Goal: Download file/media

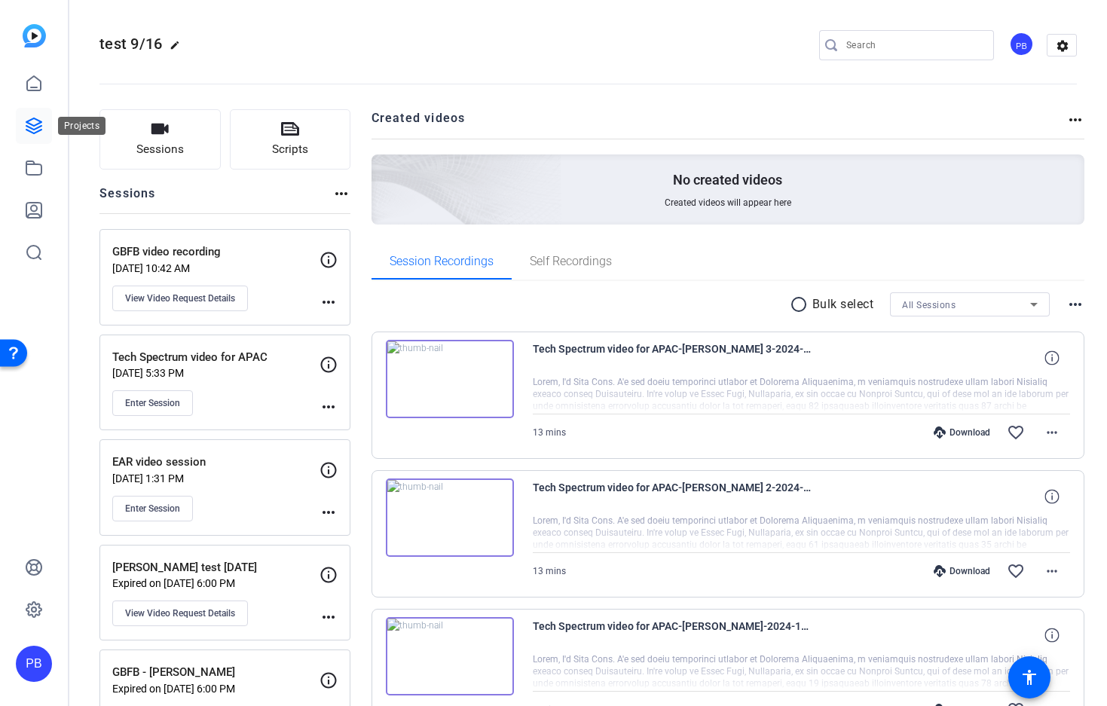
click at [37, 128] on icon at bounding box center [33, 125] width 15 height 15
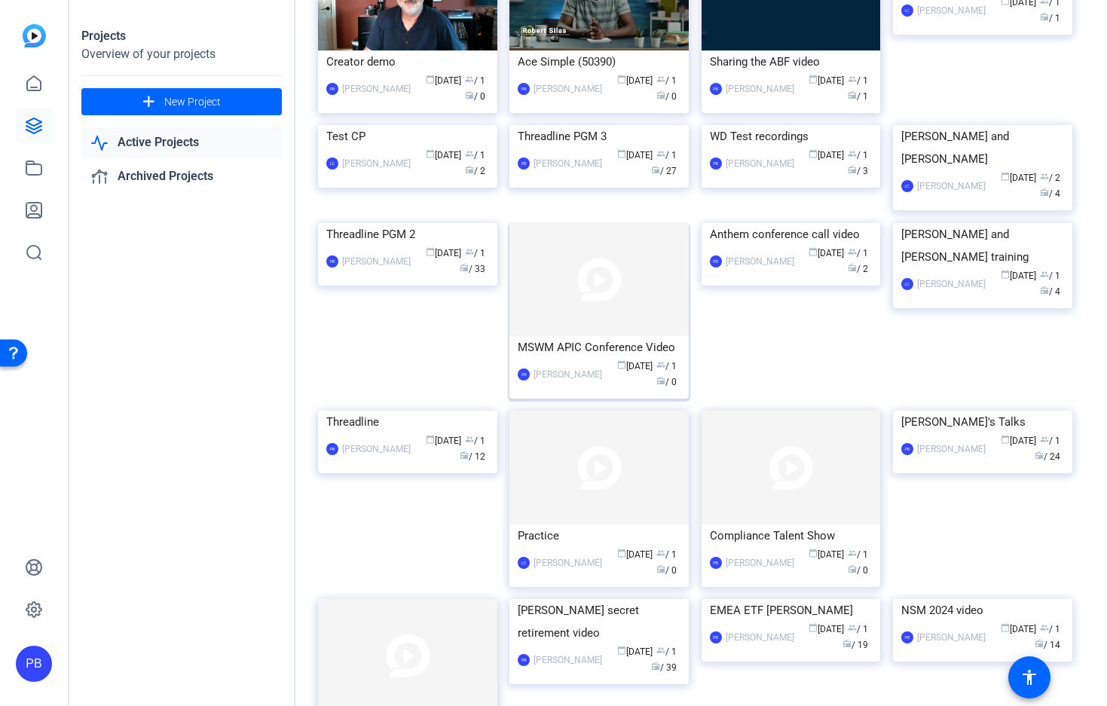
scroll to position [167, 0]
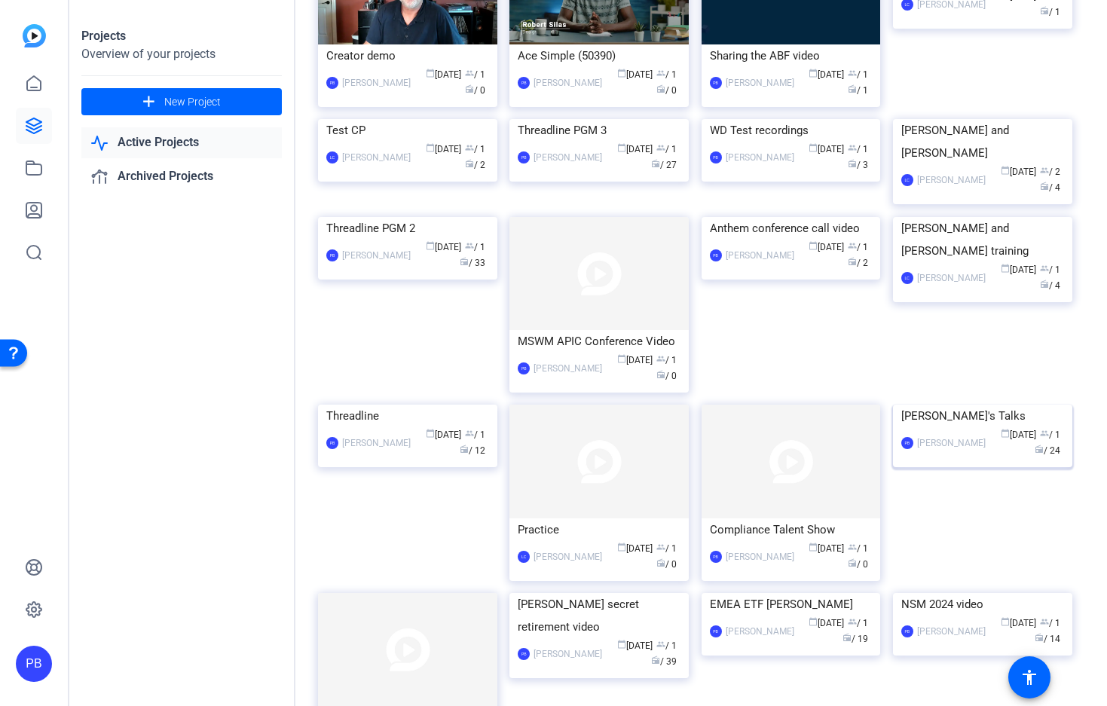
click at [945, 405] on img at bounding box center [982, 405] width 179 height 0
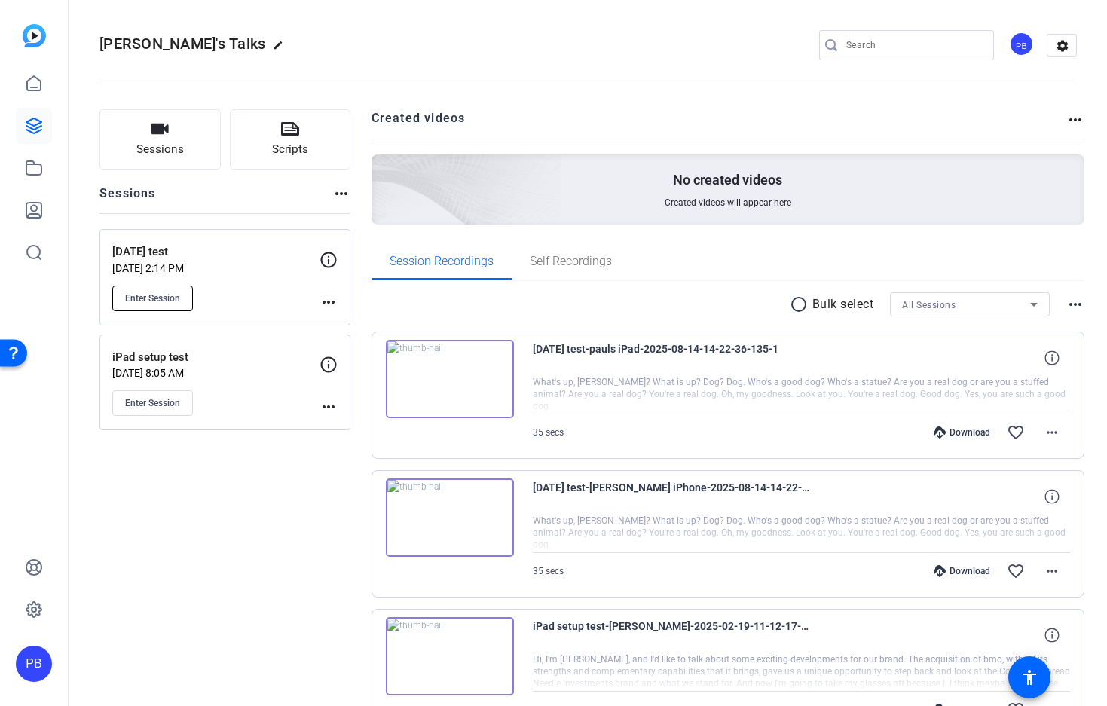
click at [161, 302] on span "Enter Session" at bounding box center [152, 298] width 55 height 12
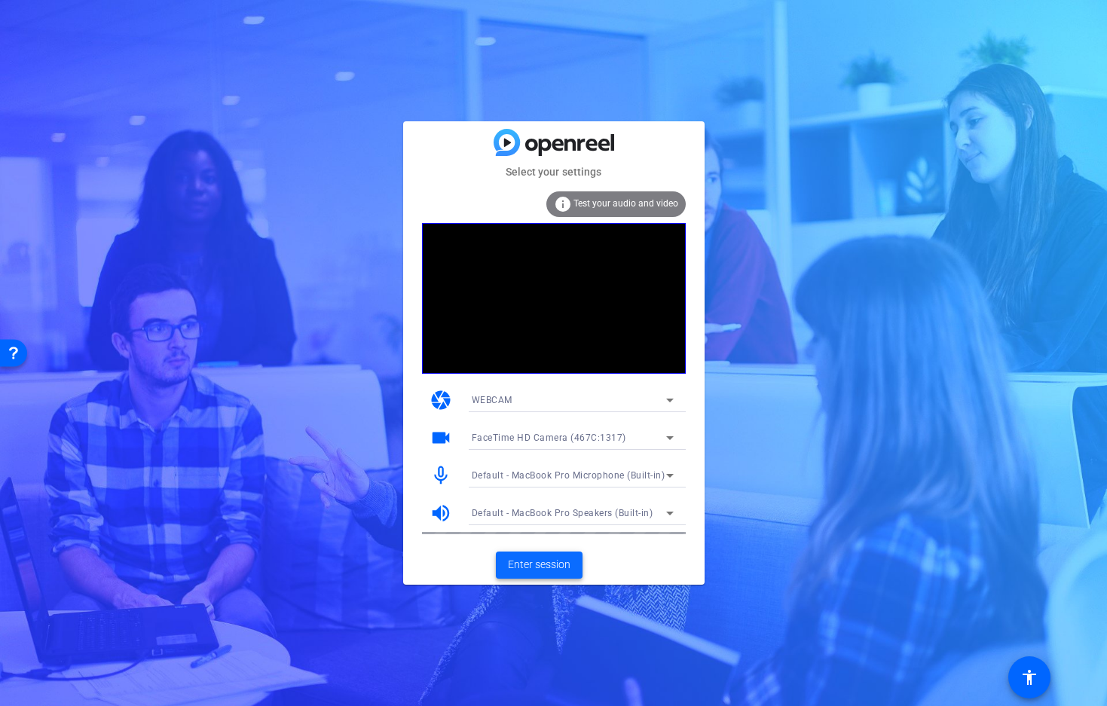
click at [529, 565] on span "Enter session" at bounding box center [539, 565] width 63 height 16
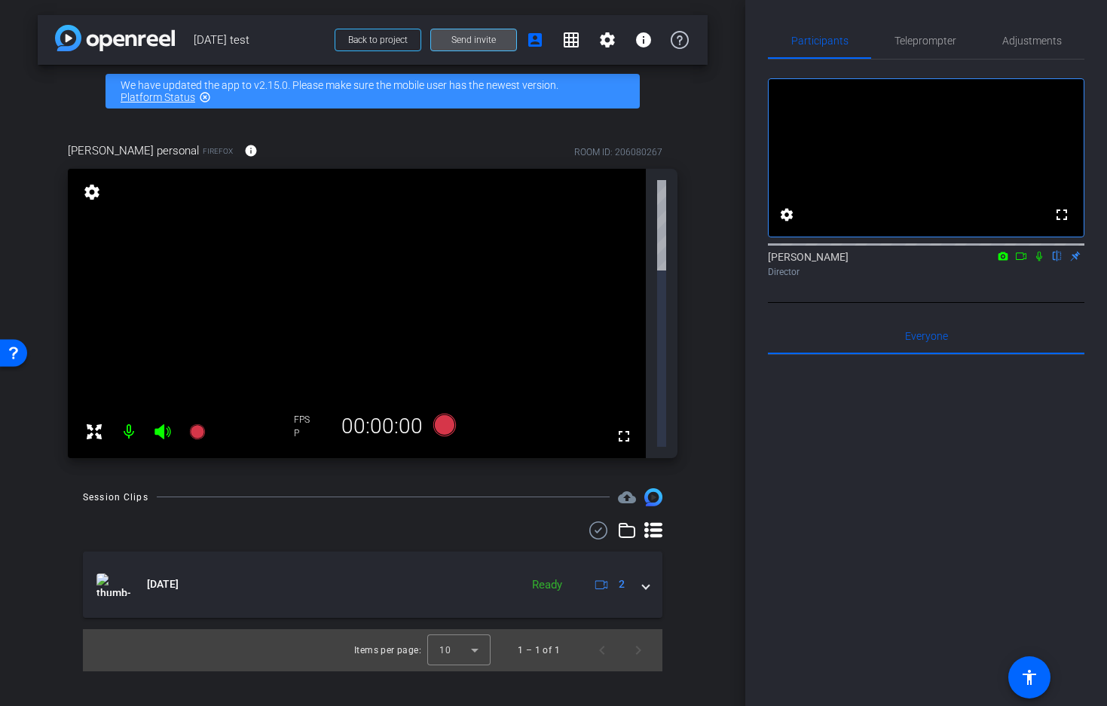
click at [470, 43] on span "Send invite" at bounding box center [474, 40] width 44 height 12
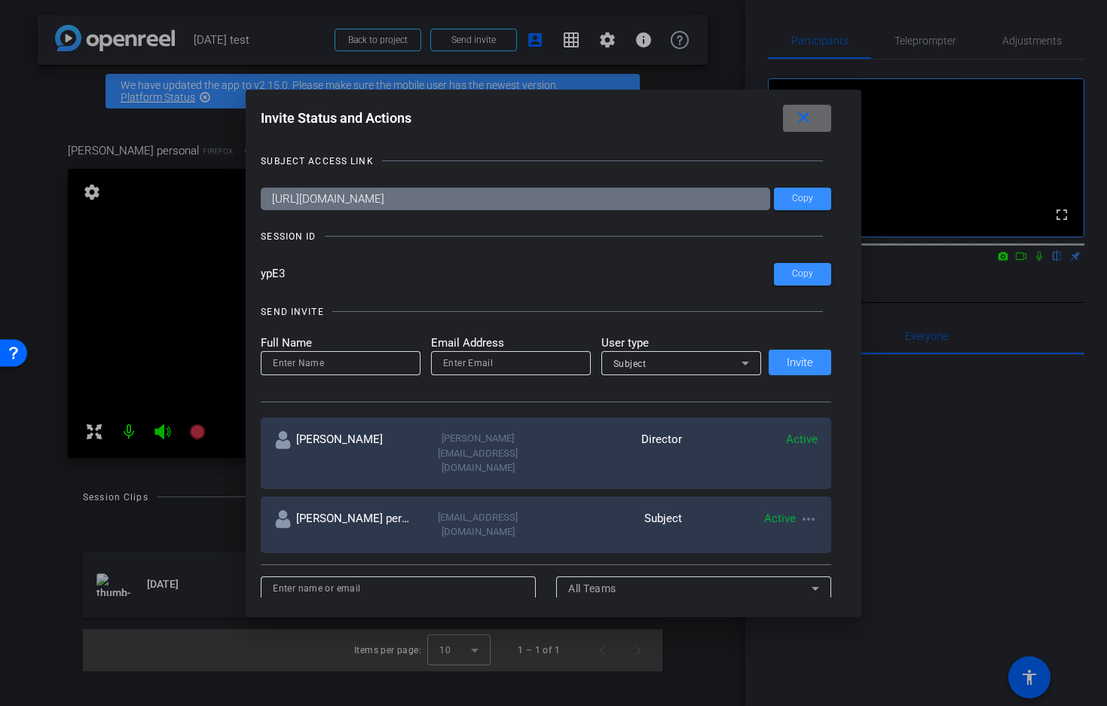
click at [816, 118] on span at bounding box center [807, 118] width 48 height 36
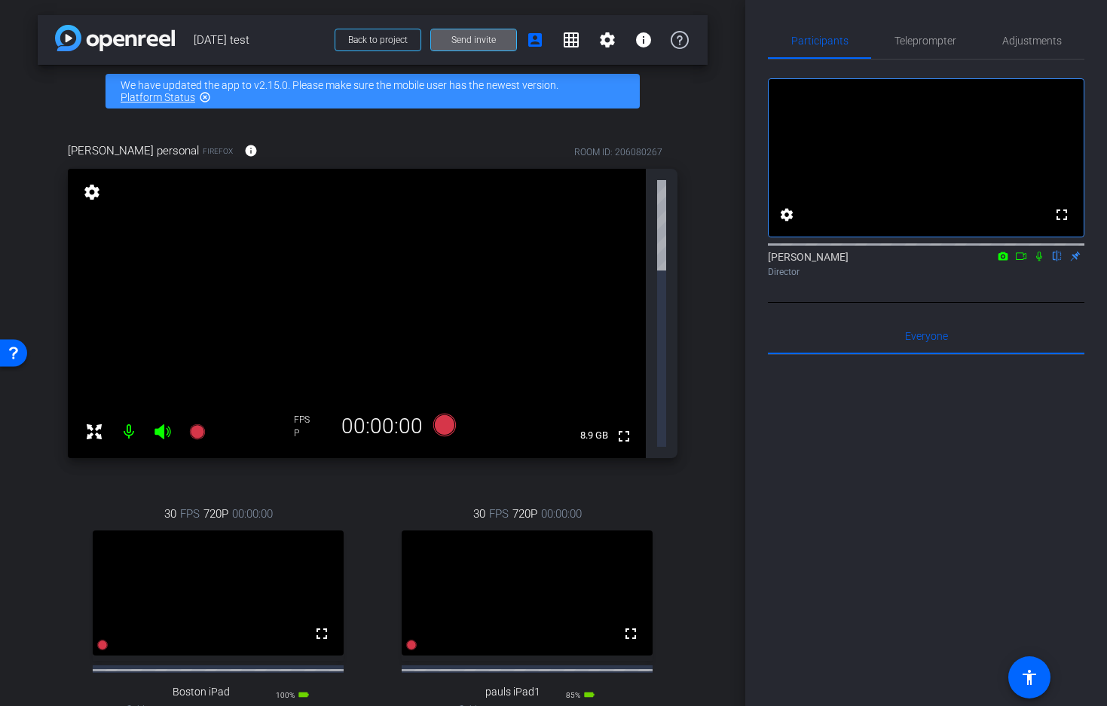
click at [1002, 262] on icon at bounding box center [1003, 256] width 12 height 11
click at [1001, 276] on div at bounding box center [553, 353] width 1107 height 706
click at [1022, 262] on icon at bounding box center [1021, 256] width 12 height 11
drag, startPoint x: 1045, startPoint y: 41, endPoint x: 1045, endPoint y: 33, distance: 8.3
click at [1045, 40] on span "Adjustments" at bounding box center [1033, 40] width 60 height 11
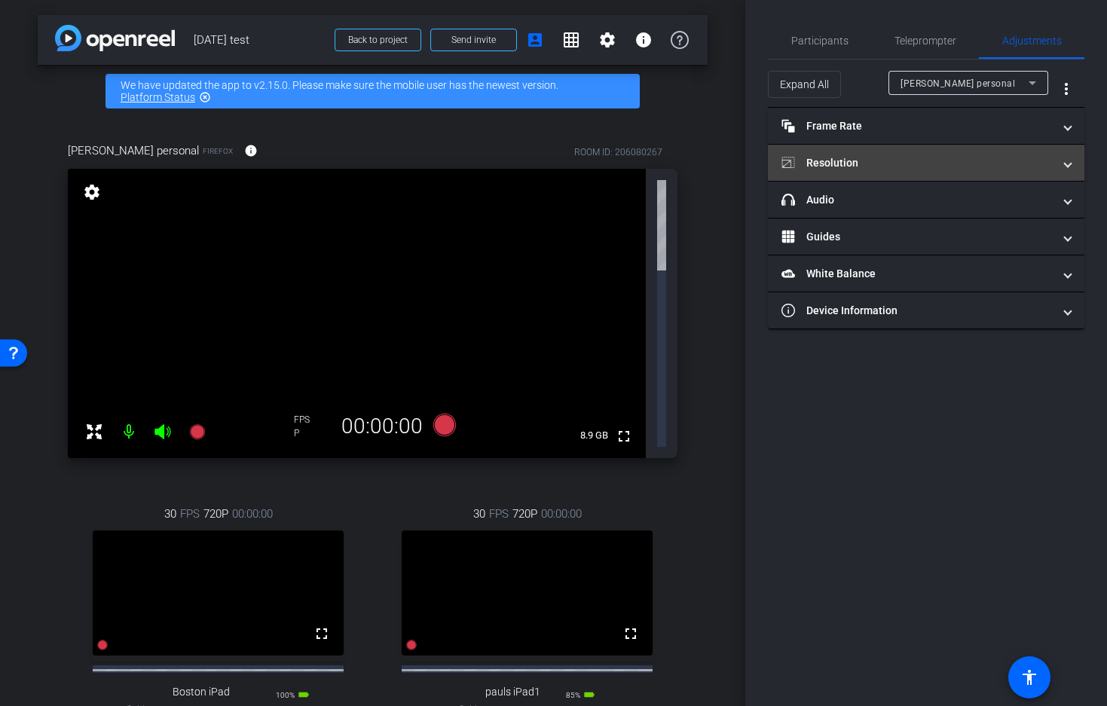
click at [1070, 161] on span at bounding box center [1068, 163] width 6 height 16
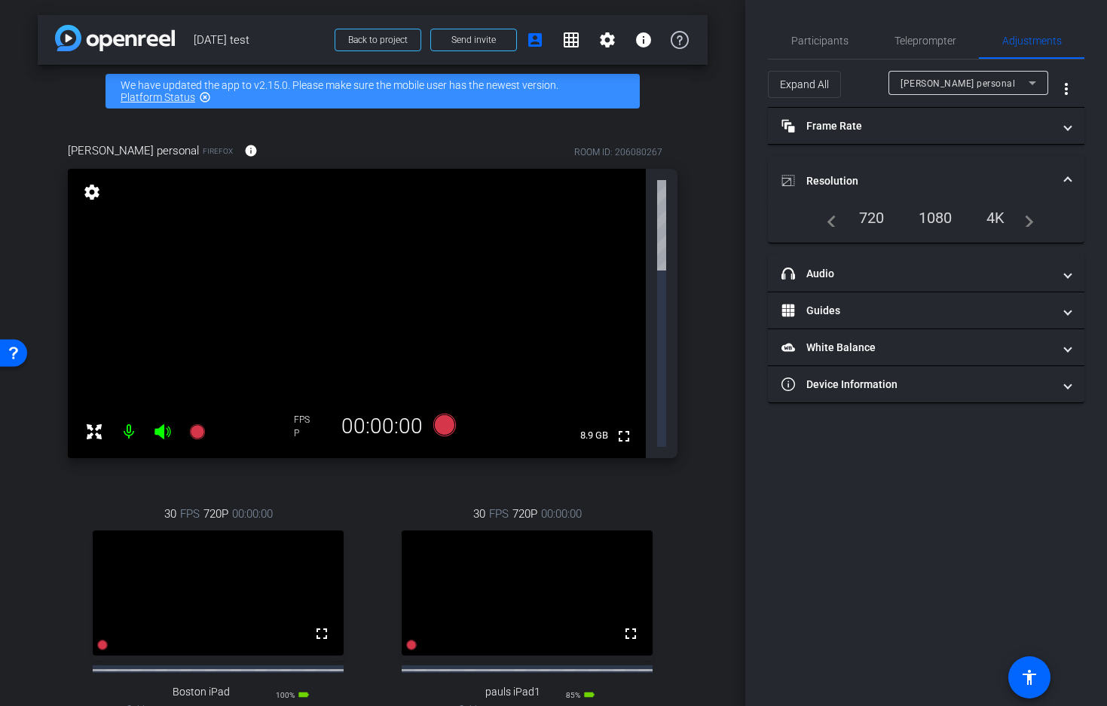
click at [1003, 217] on div "4K" at bounding box center [995, 218] width 41 height 26
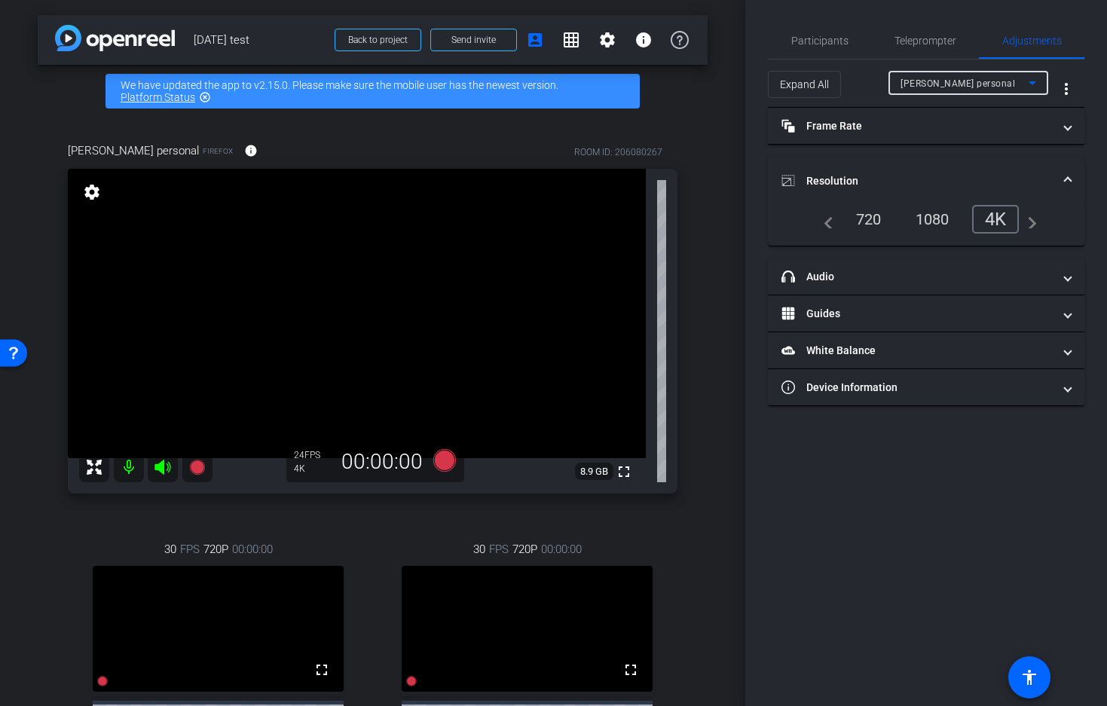
click at [1031, 81] on icon at bounding box center [1033, 83] width 18 height 18
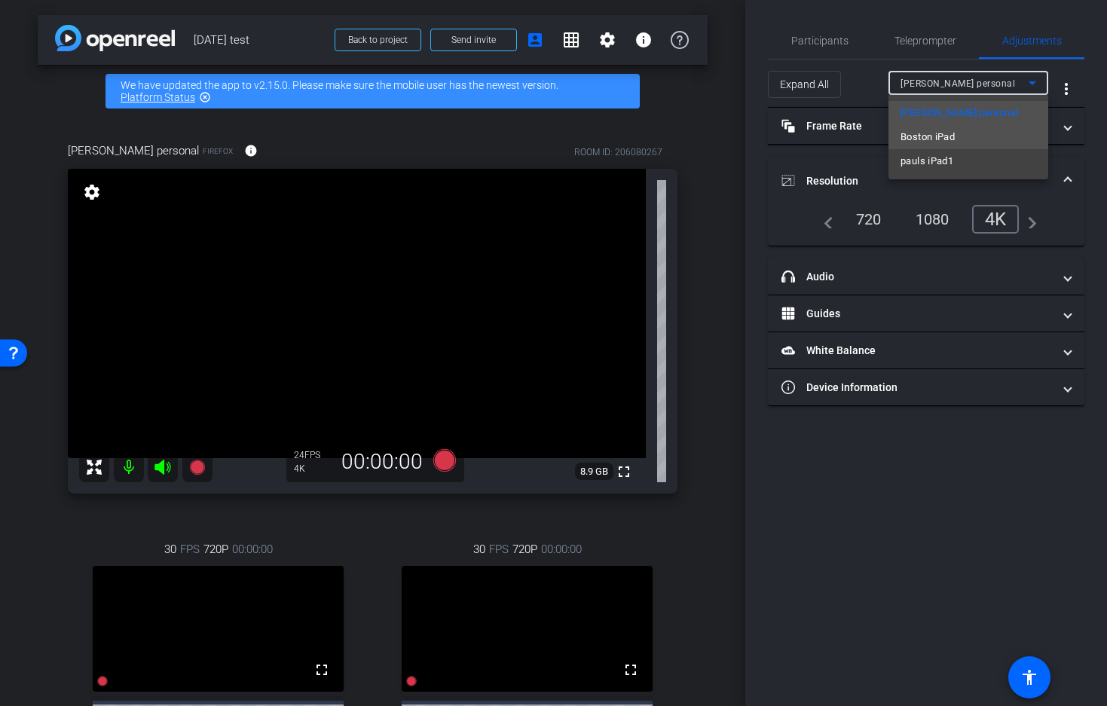
click at [977, 139] on mat-option "Boston iPad" at bounding box center [969, 137] width 160 height 24
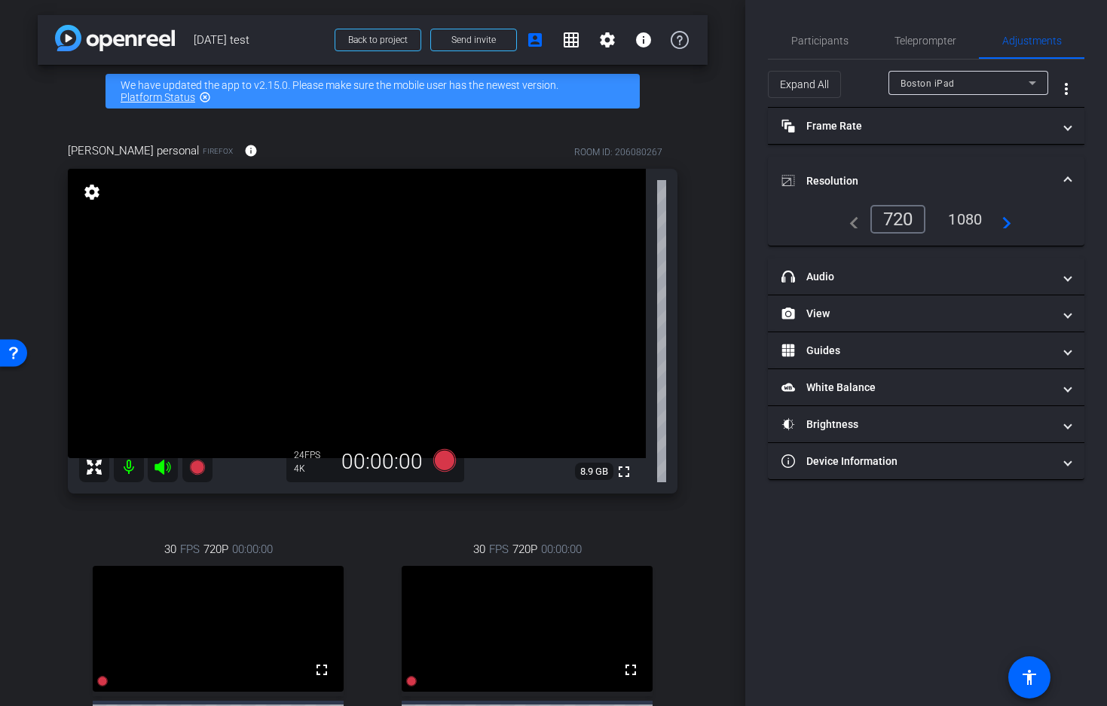
click at [1006, 220] on mat-icon "navigate_next" at bounding box center [1003, 219] width 18 height 18
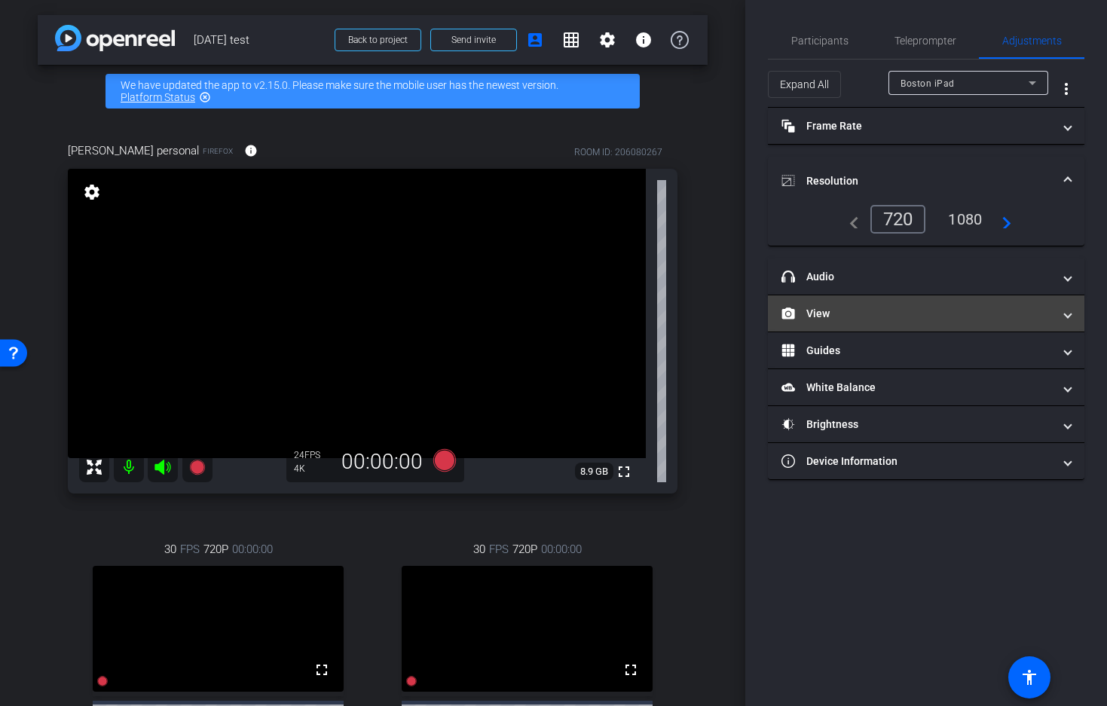
click at [930, 317] on mat-panel-title "View" at bounding box center [917, 314] width 271 height 16
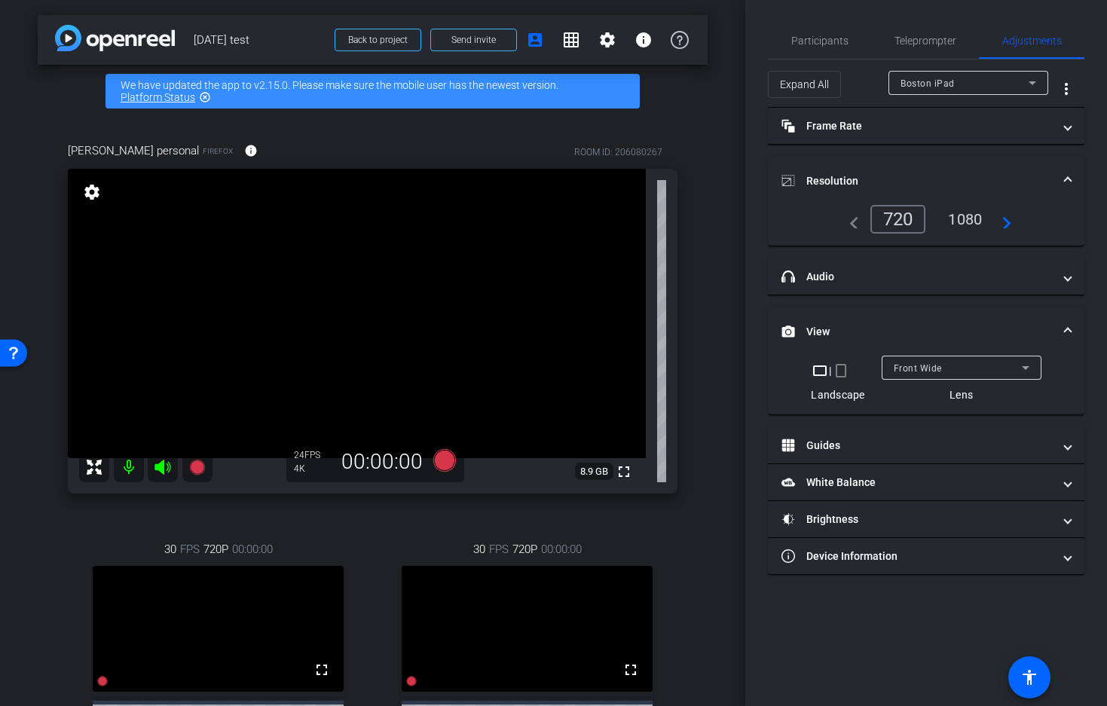
click at [977, 367] on div "Front Wide" at bounding box center [958, 368] width 128 height 19
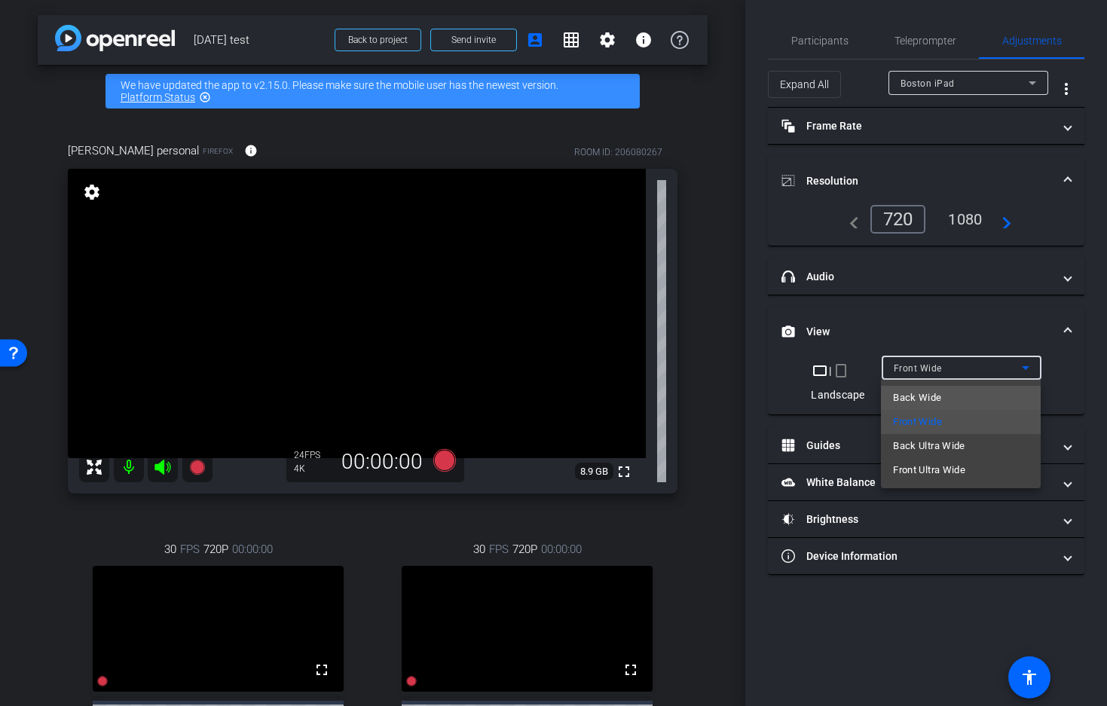
click at [957, 395] on mat-option "Back Wide" at bounding box center [961, 398] width 160 height 24
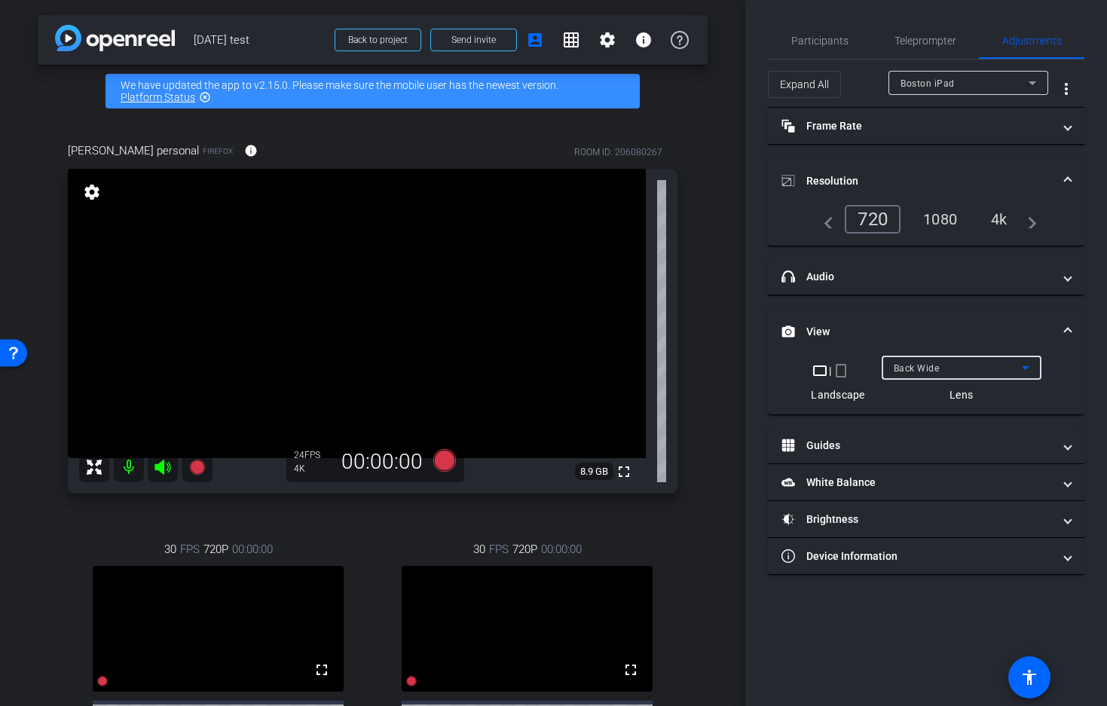
click at [1001, 226] on div "4k" at bounding box center [999, 220] width 39 height 26
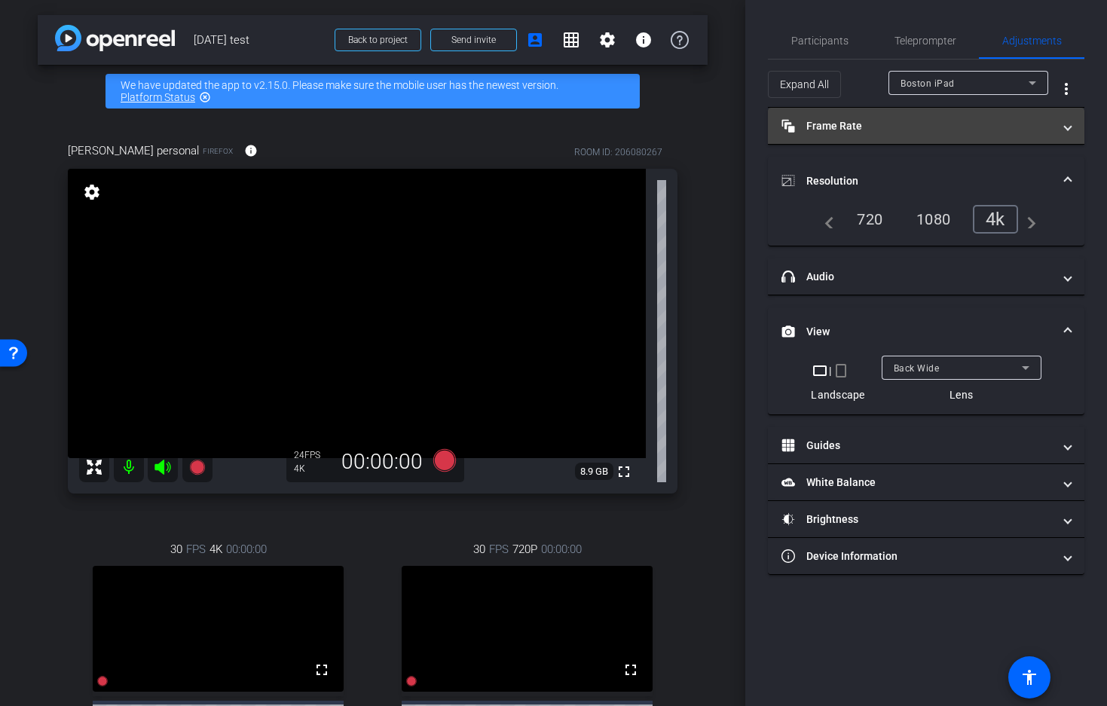
click at [1067, 127] on span at bounding box center [1068, 126] width 6 height 16
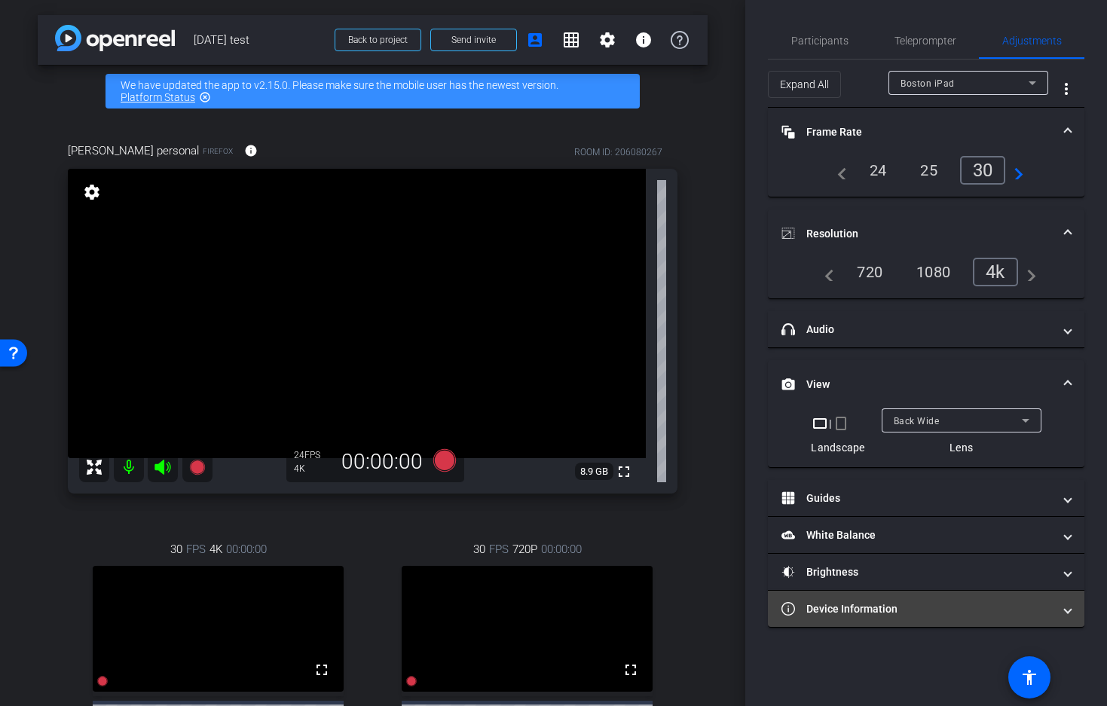
click at [854, 610] on mat-panel-title "Device Information" at bounding box center [917, 610] width 271 height 16
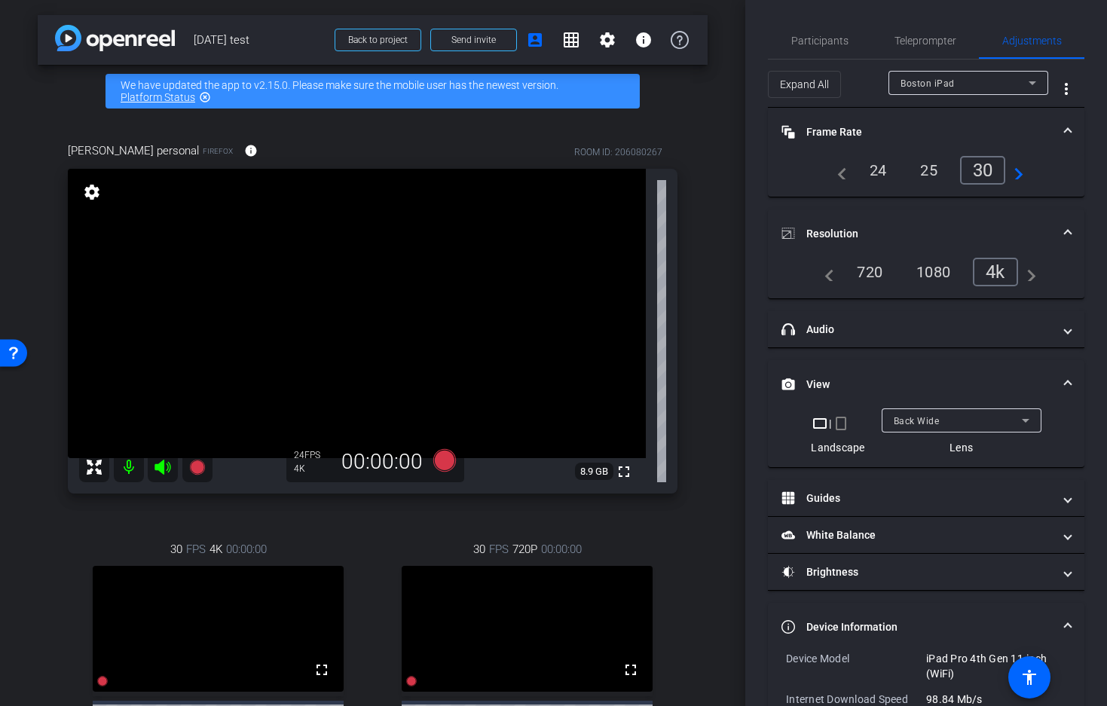
click at [940, 83] on span "Boston iPad" at bounding box center [928, 83] width 54 height 11
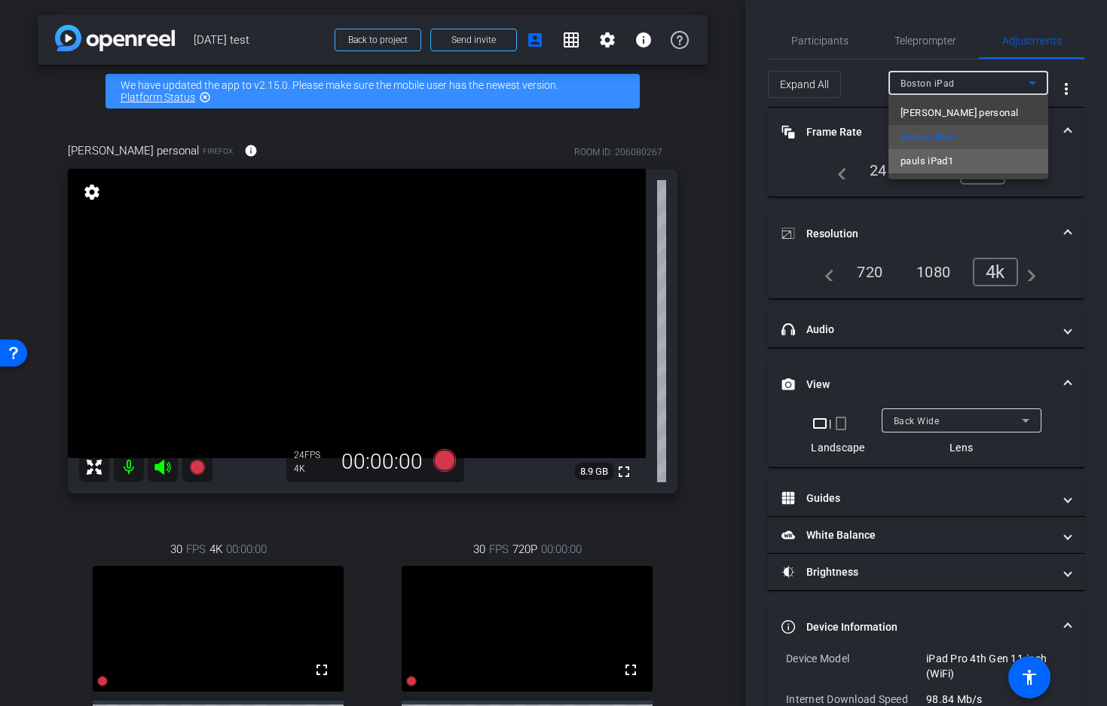
click at [951, 168] on span "pauls iPad1" at bounding box center [927, 161] width 53 height 18
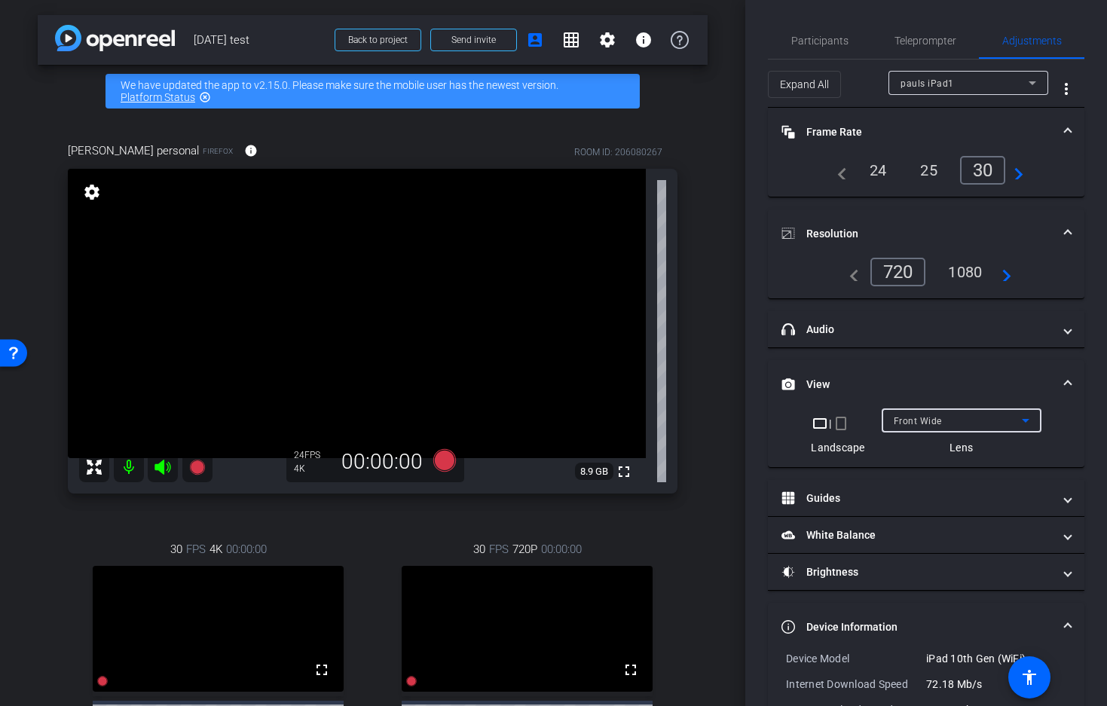
click at [933, 414] on div "Front Wide" at bounding box center [958, 421] width 128 height 19
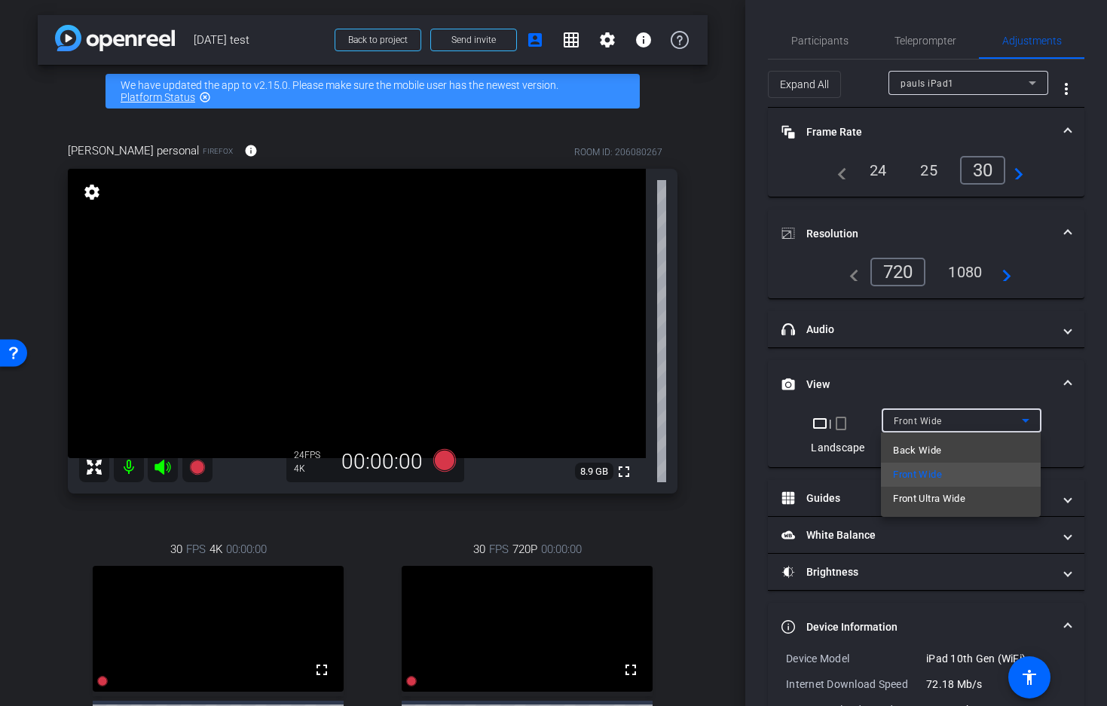
click at [933, 444] on span "Back Wide" at bounding box center [917, 451] width 48 height 18
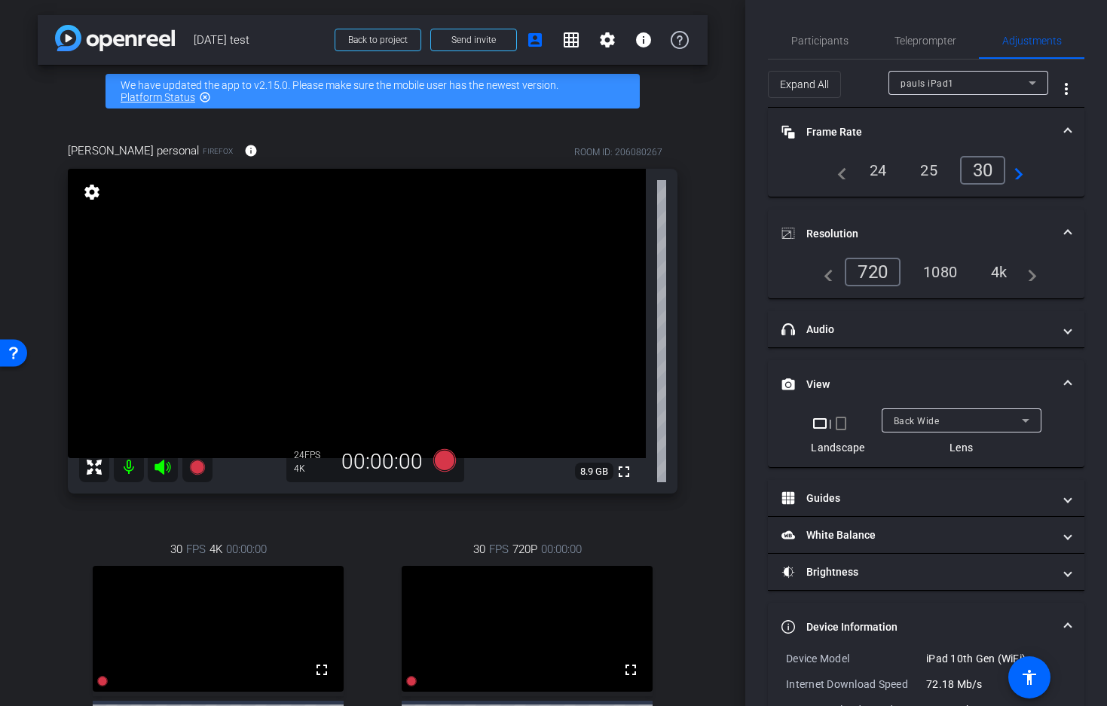
click at [1004, 271] on div "4k" at bounding box center [999, 272] width 39 height 26
click at [956, 84] on div "pauls iPad1" at bounding box center [965, 83] width 128 height 19
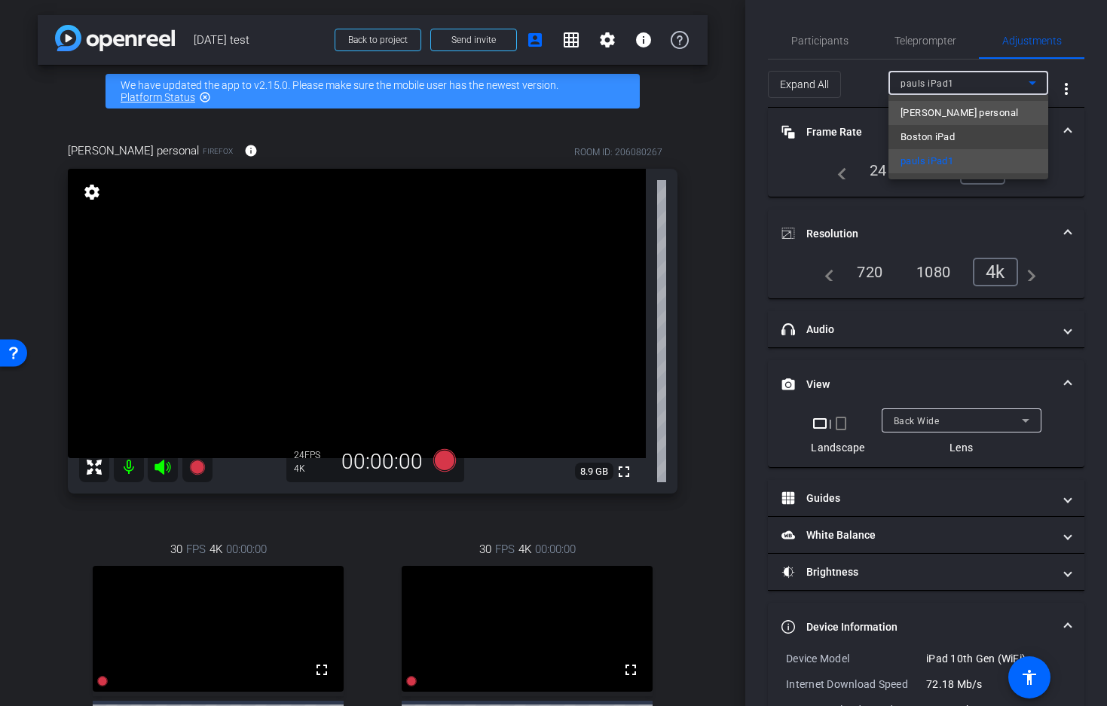
click at [960, 107] on span "[PERSON_NAME] personal" at bounding box center [960, 113] width 118 height 18
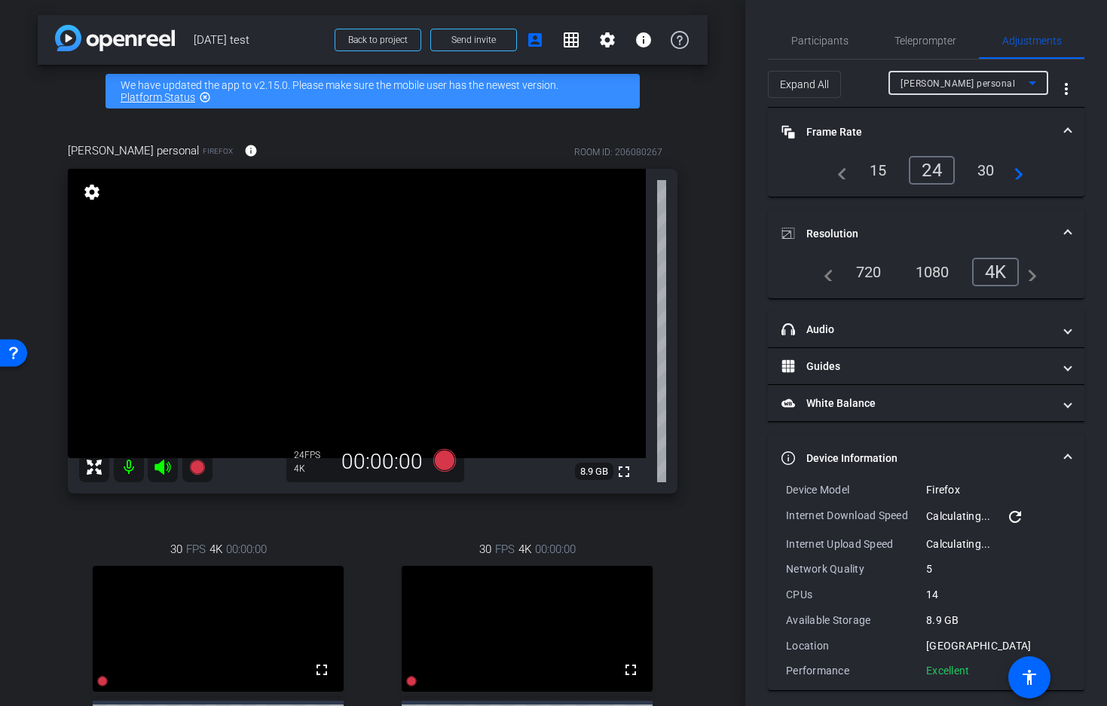
click at [985, 167] on div "30" at bounding box center [986, 171] width 40 height 26
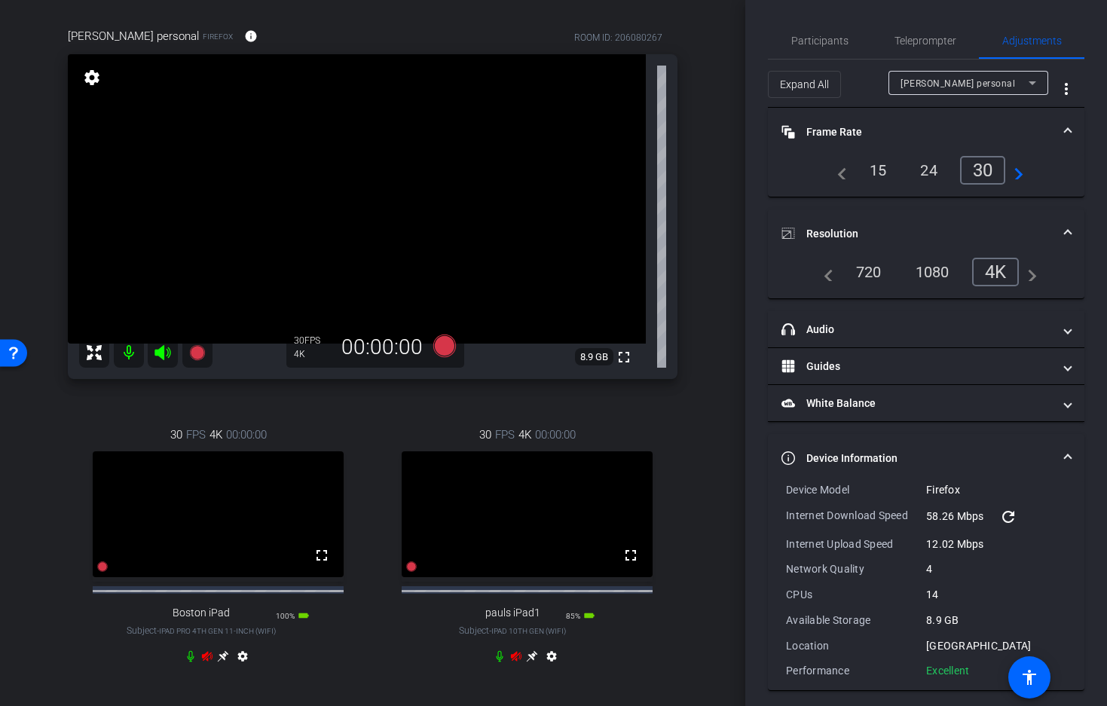
scroll to position [119, 0]
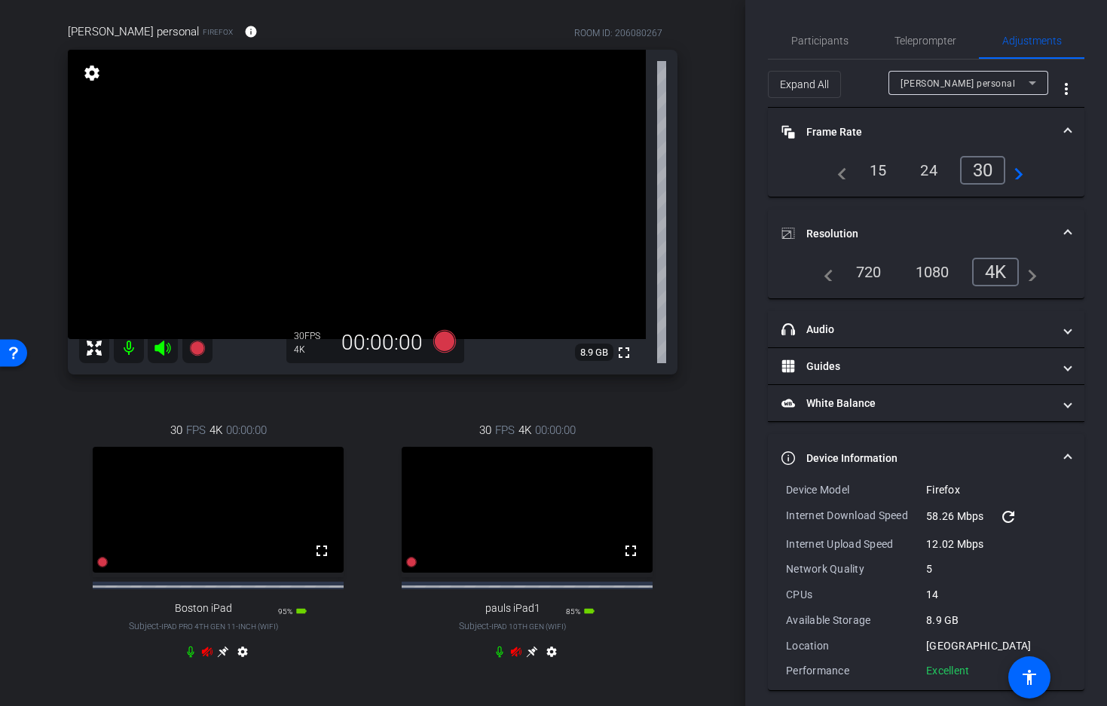
click at [190, 658] on icon at bounding box center [191, 652] width 12 height 12
click at [500, 658] on icon at bounding box center [500, 652] width 12 height 12
click at [130, 348] on mat-icon at bounding box center [129, 348] width 30 height 30
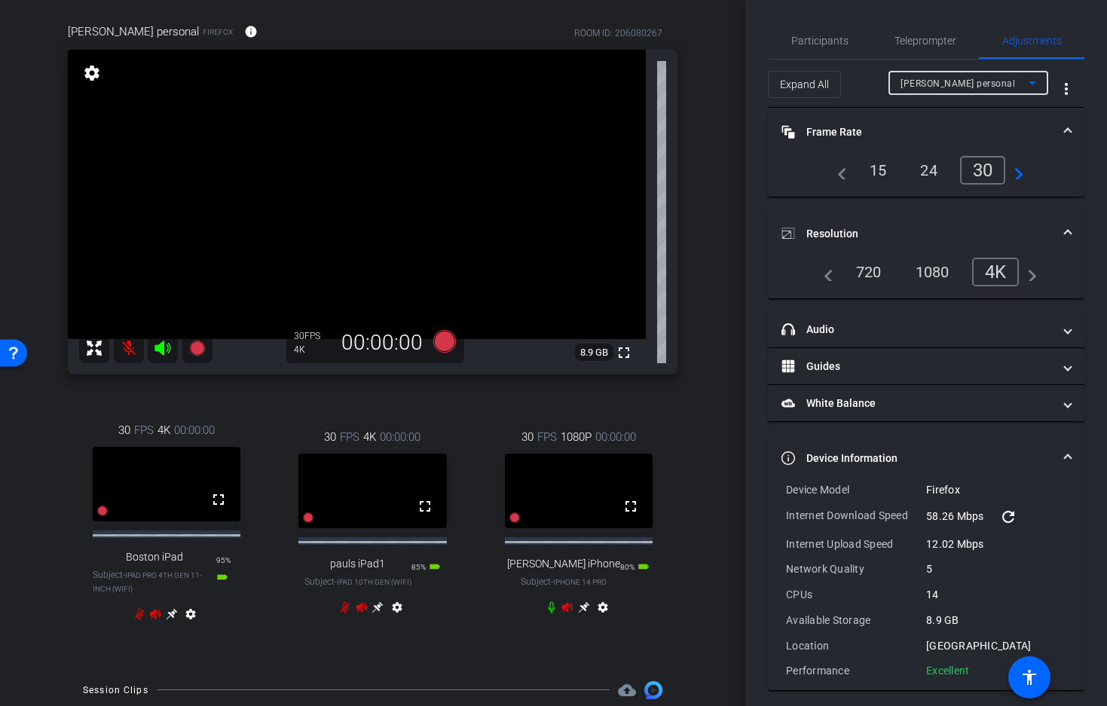
click at [970, 84] on div "[PERSON_NAME] personal" at bounding box center [965, 83] width 128 height 19
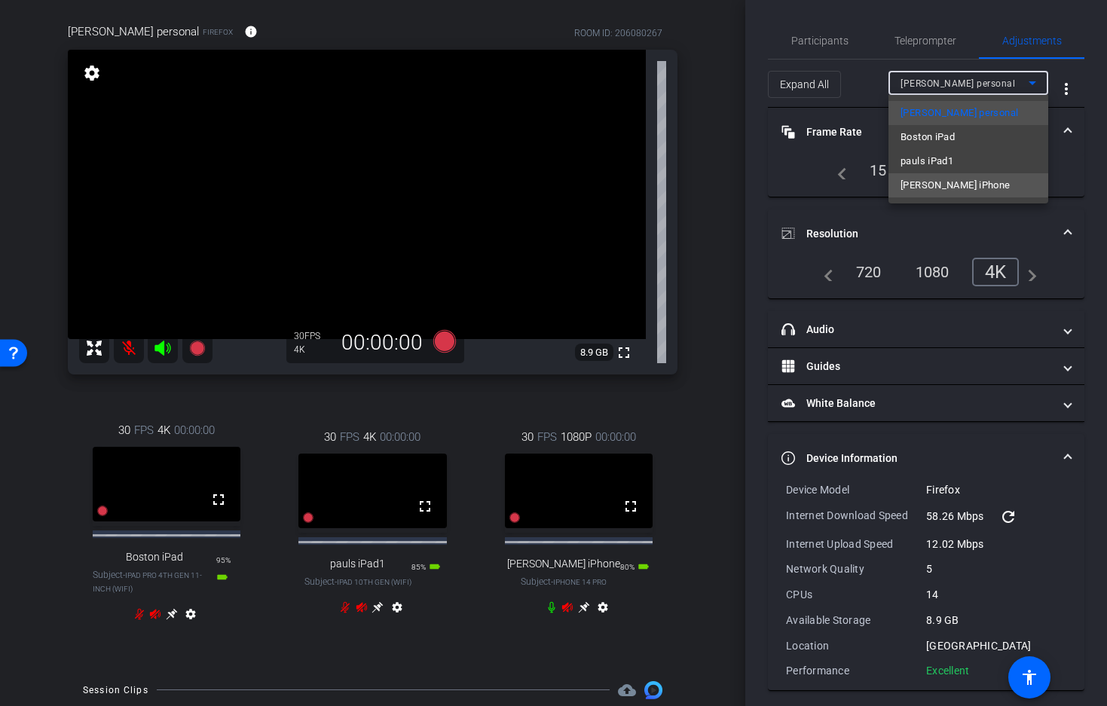
click at [945, 183] on span "[PERSON_NAME] iPhone" at bounding box center [956, 185] width 110 height 18
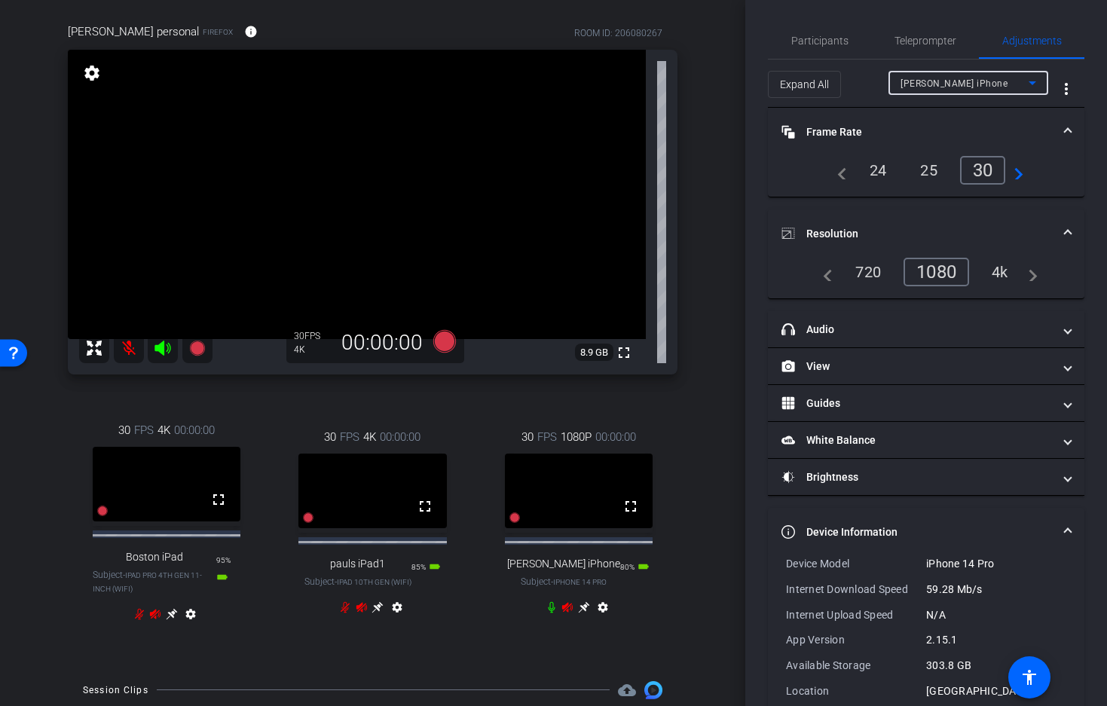
click at [1000, 274] on div "4k" at bounding box center [1000, 272] width 39 height 26
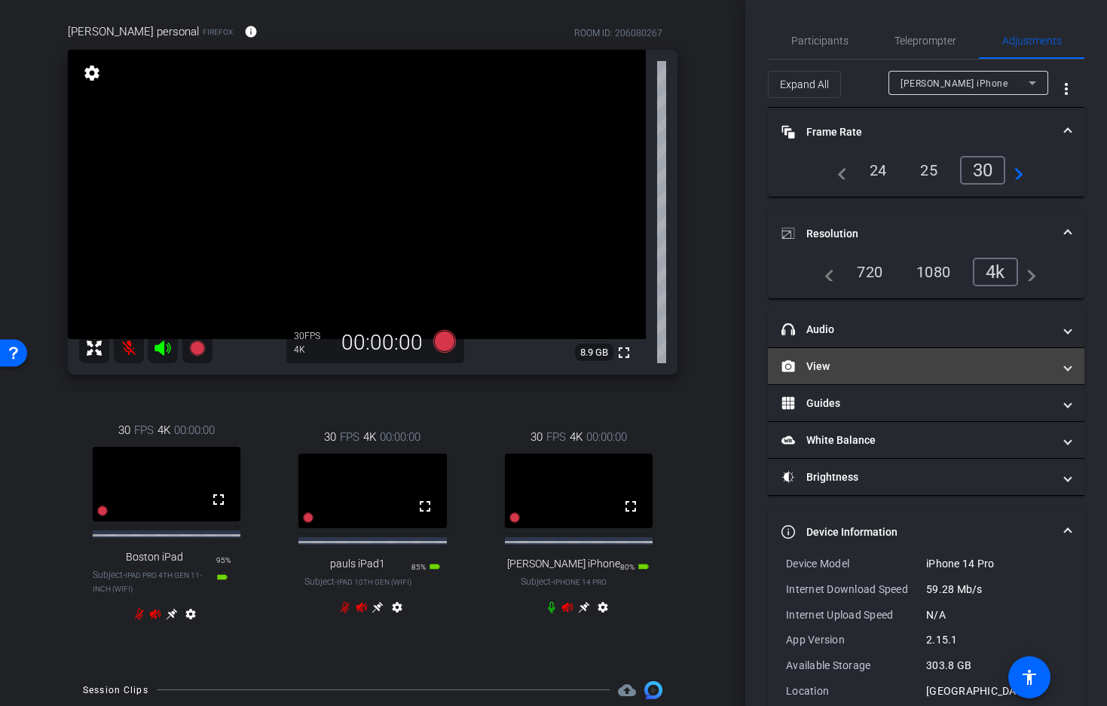
click at [902, 363] on mat-panel-title "View" at bounding box center [917, 367] width 271 height 16
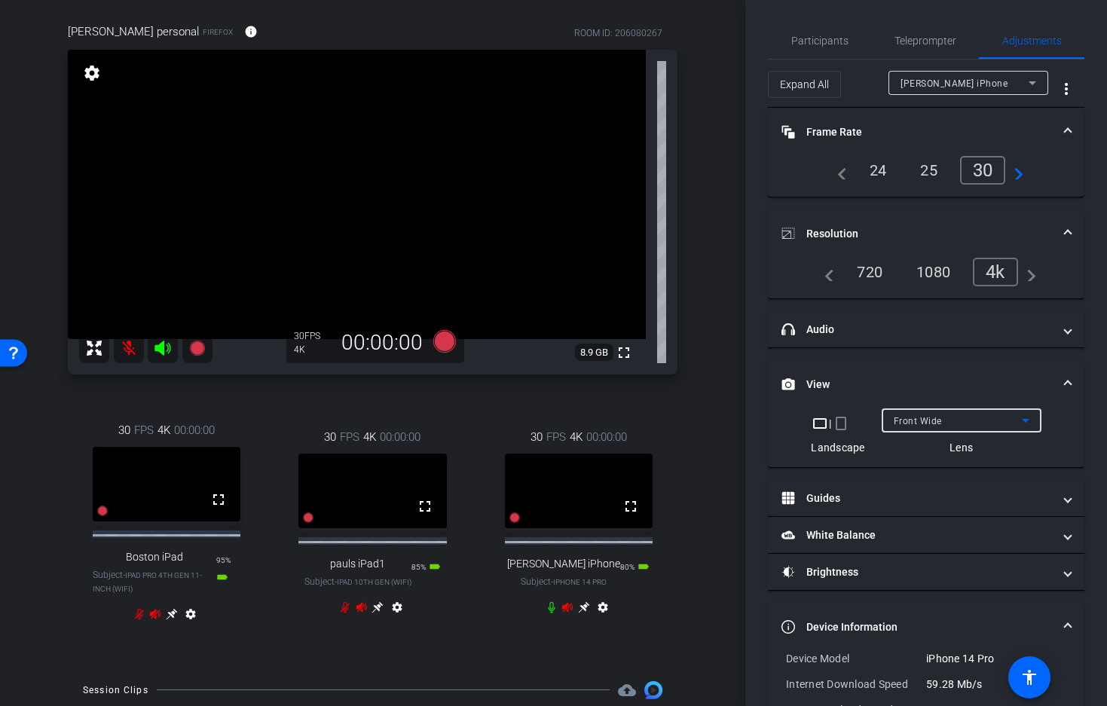
click at [961, 413] on div "Front Wide" at bounding box center [958, 421] width 128 height 19
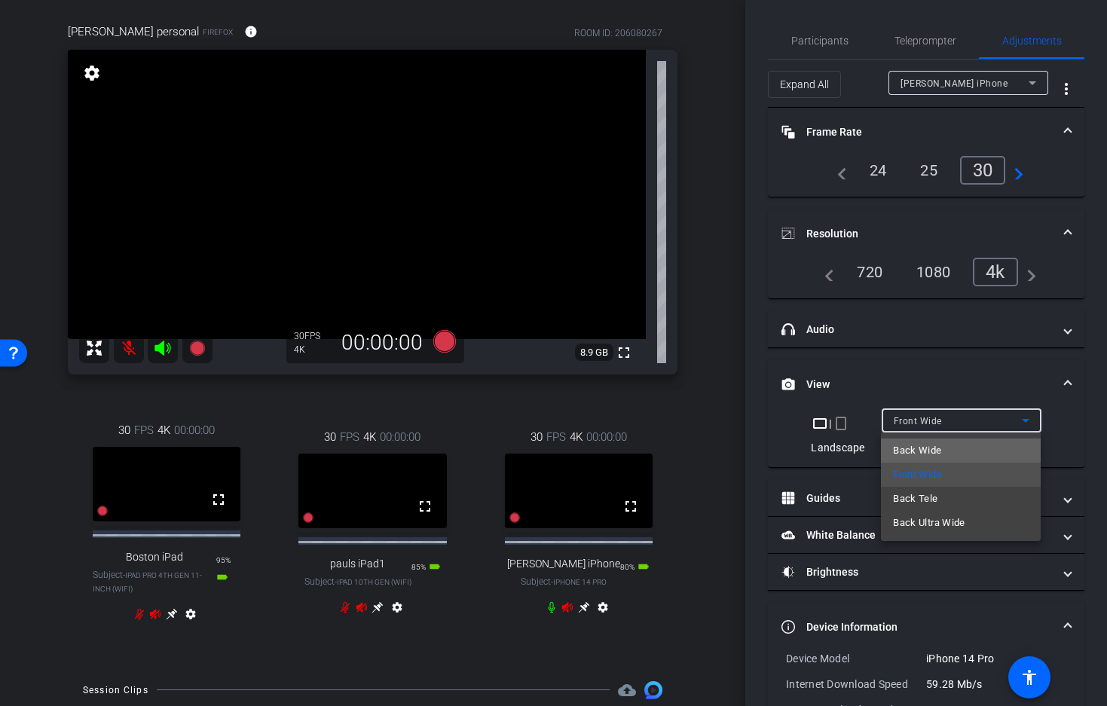
click at [948, 447] on mat-option "Back Wide" at bounding box center [961, 451] width 160 height 24
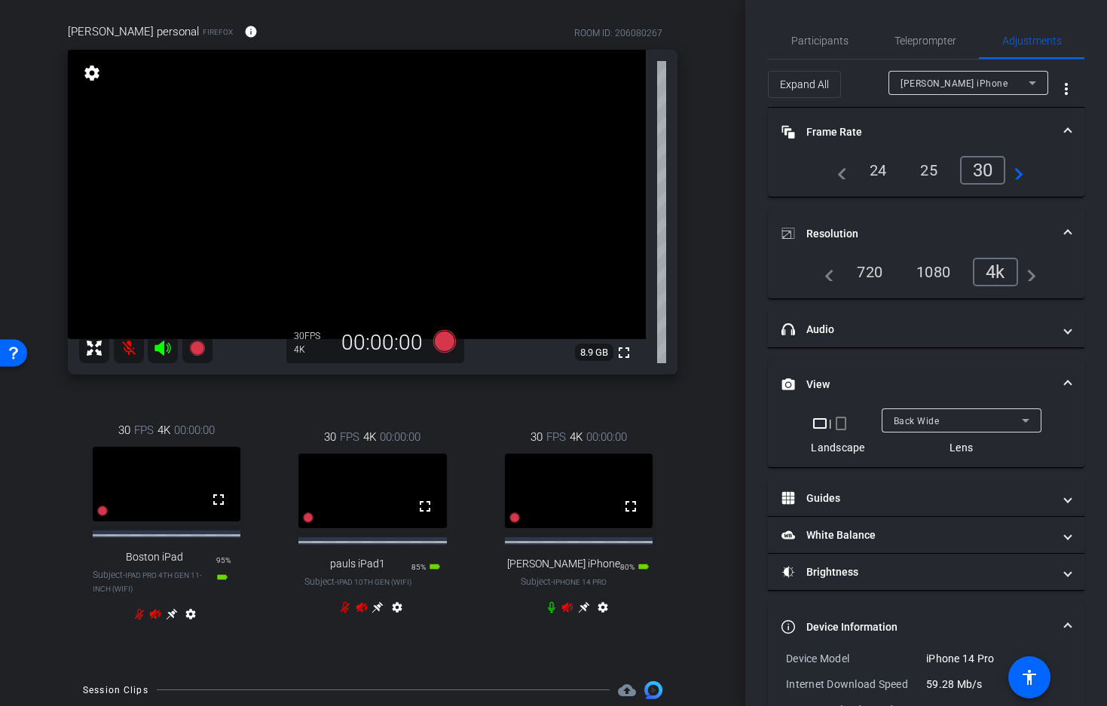
click at [948, 447] on div at bounding box center [962, 441] width 160 height 17
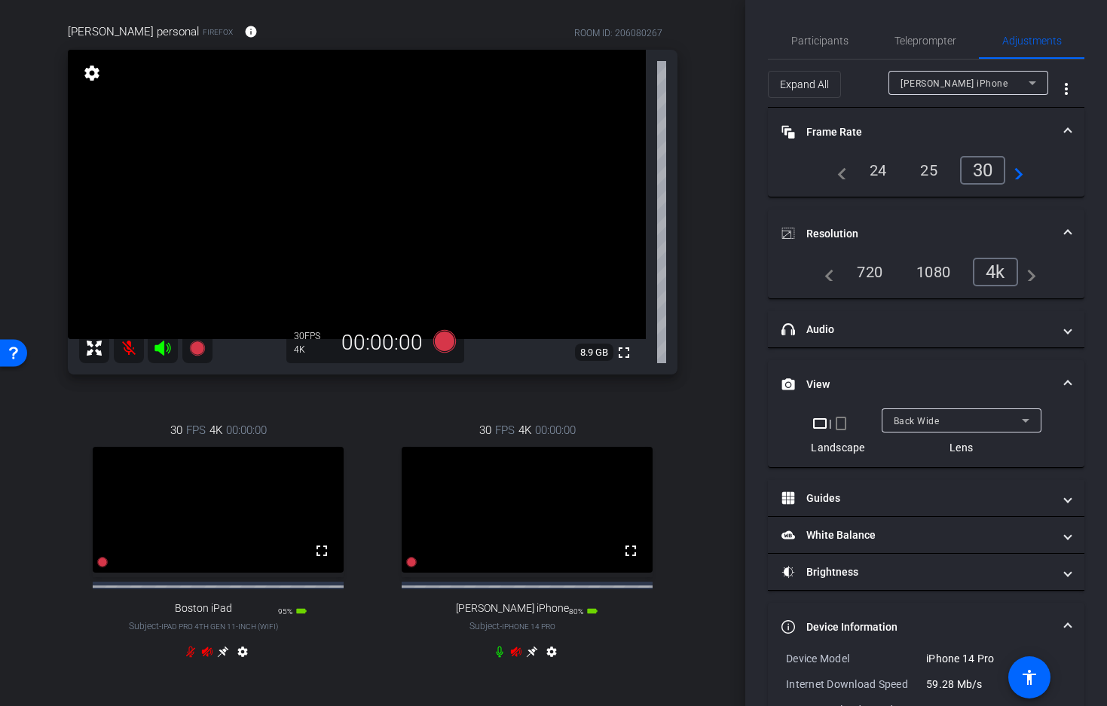
click at [164, 348] on icon at bounding box center [163, 348] width 18 height 18
click at [159, 345] on icon at bounding box center [163, 348] width 16 height 15
click at [501, 658] on icon at bounding box center [500, 652] width 12 height 12
click at [449, 345] on icon at bounding box center [444, 341] width 23 height 23
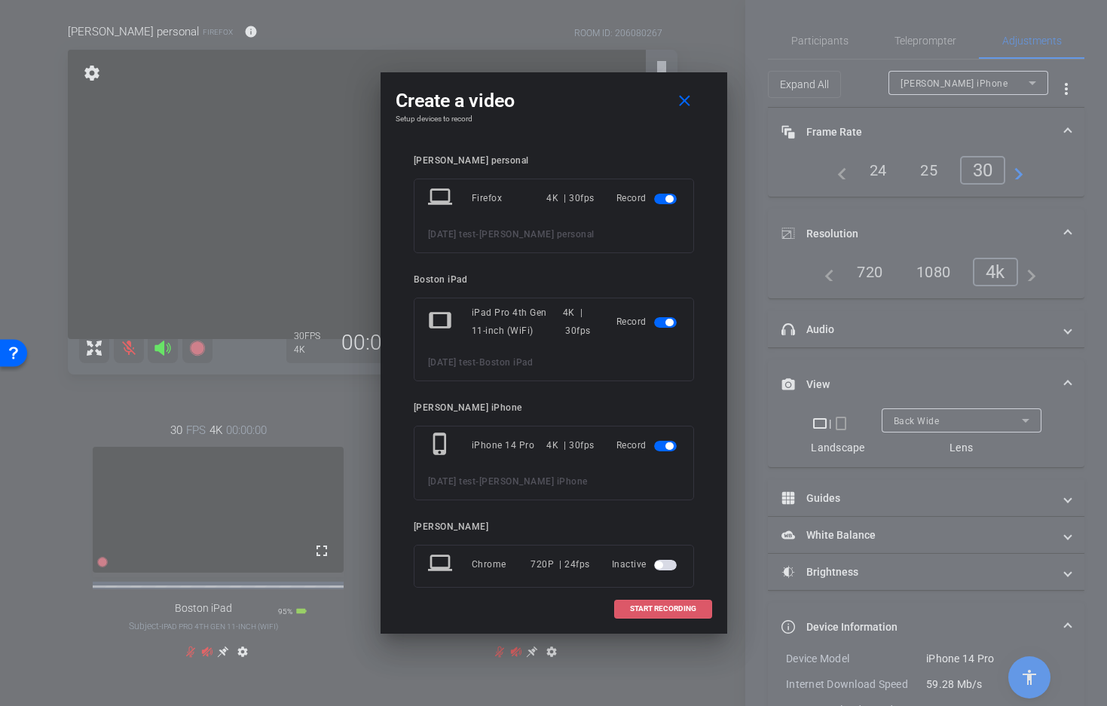
click at [648, 610] on span "START RECORDING" at bounding box center [663, 609] width 66 height 8
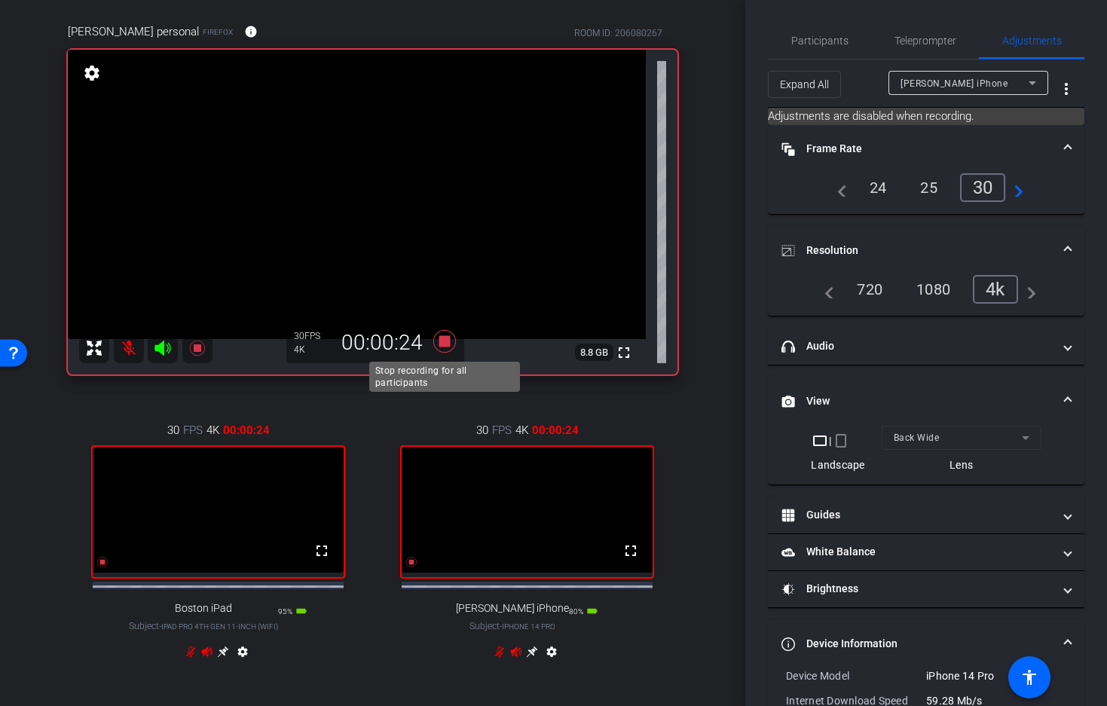
click at [455, 348] on icon at bounding box center [445, 341] width 36 height 27
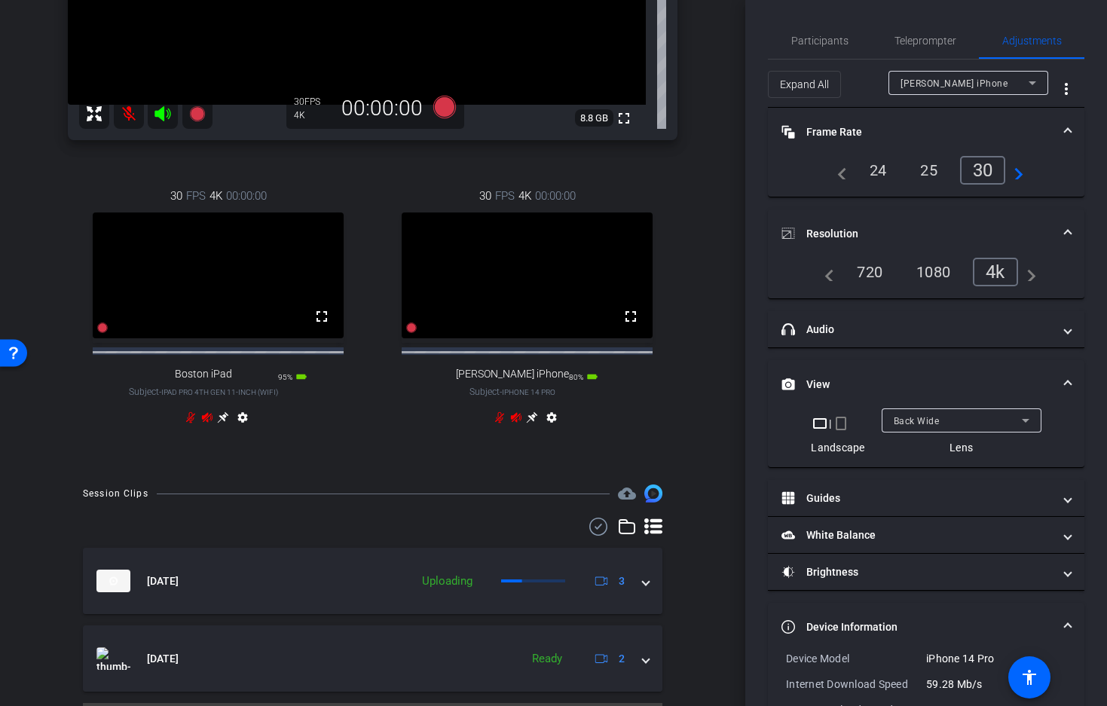
scroll to position [409, 0]
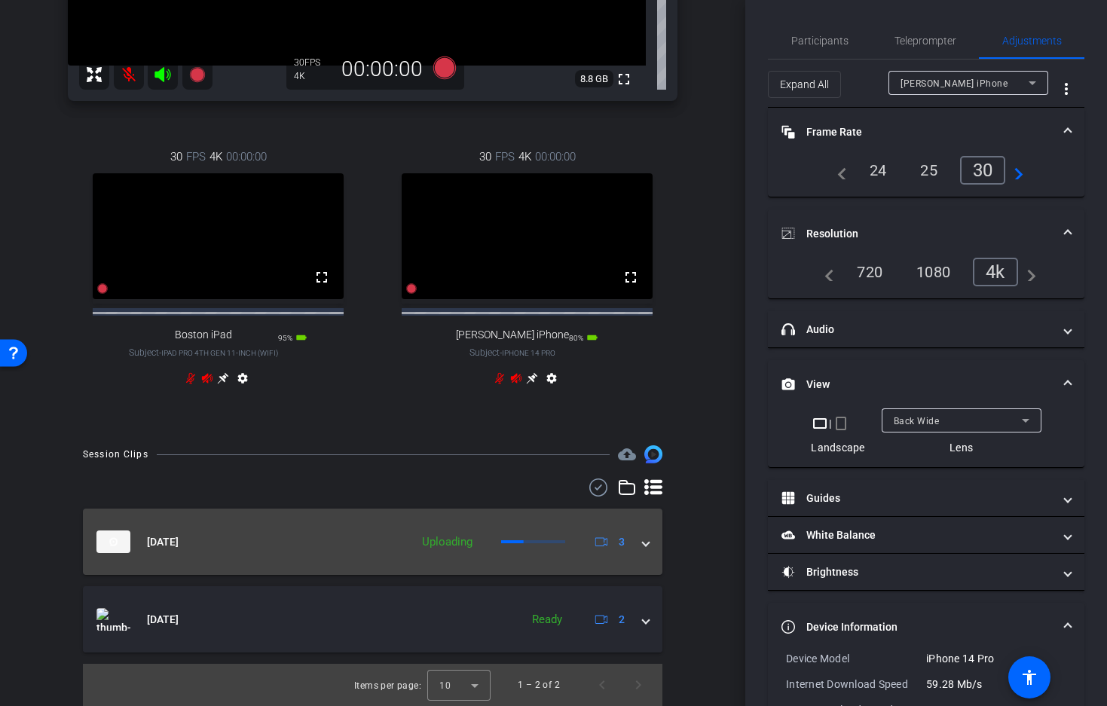
click at [647, 541] on span at bounding box center [646, 542] width 6 height 16
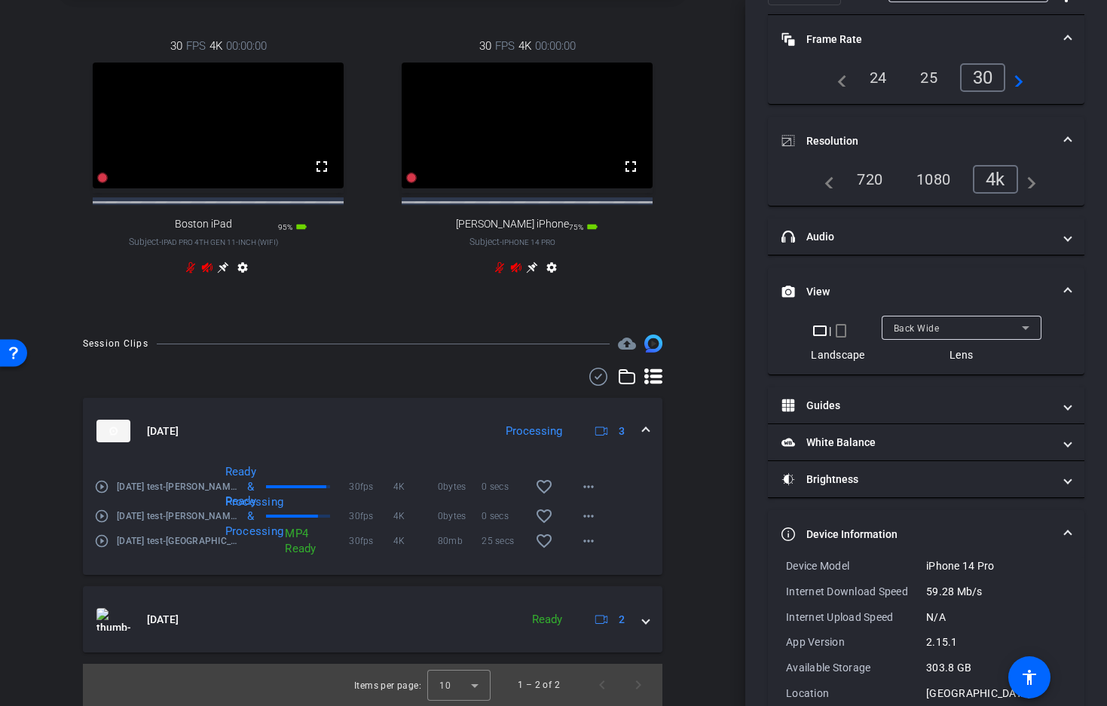
scroll to position [519, 0]
click at [587, 538] on mat-icon "more_horiz" at bounding box center [589, 541] width 18 height 18
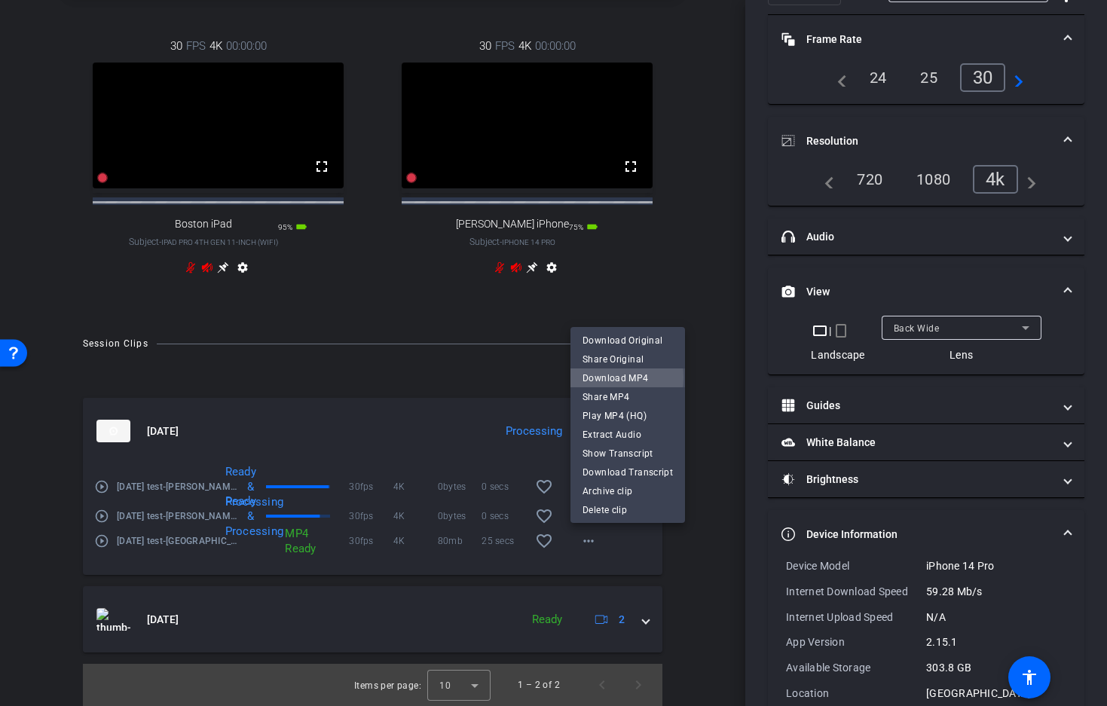
click at [607, 378] on span "Download MP4" at bounding box center [628, 378] width 90 height 18
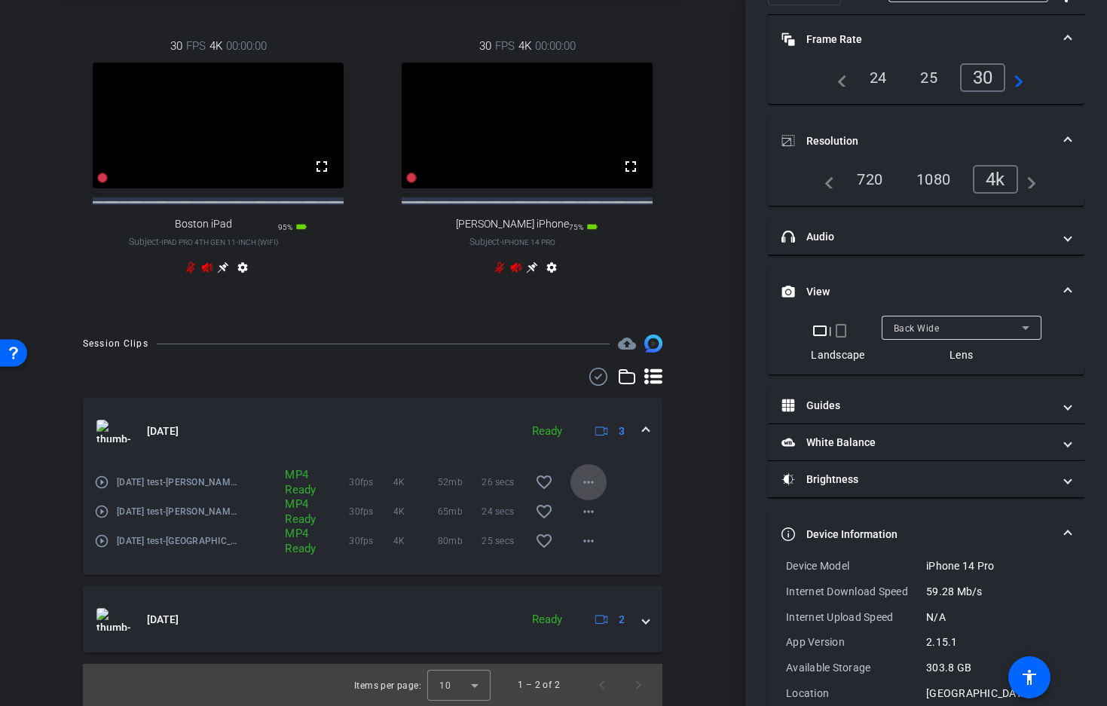
click at [586, 483] on mat-icon "more_horiz" at bounding box center [589, 482] width 18 height 18
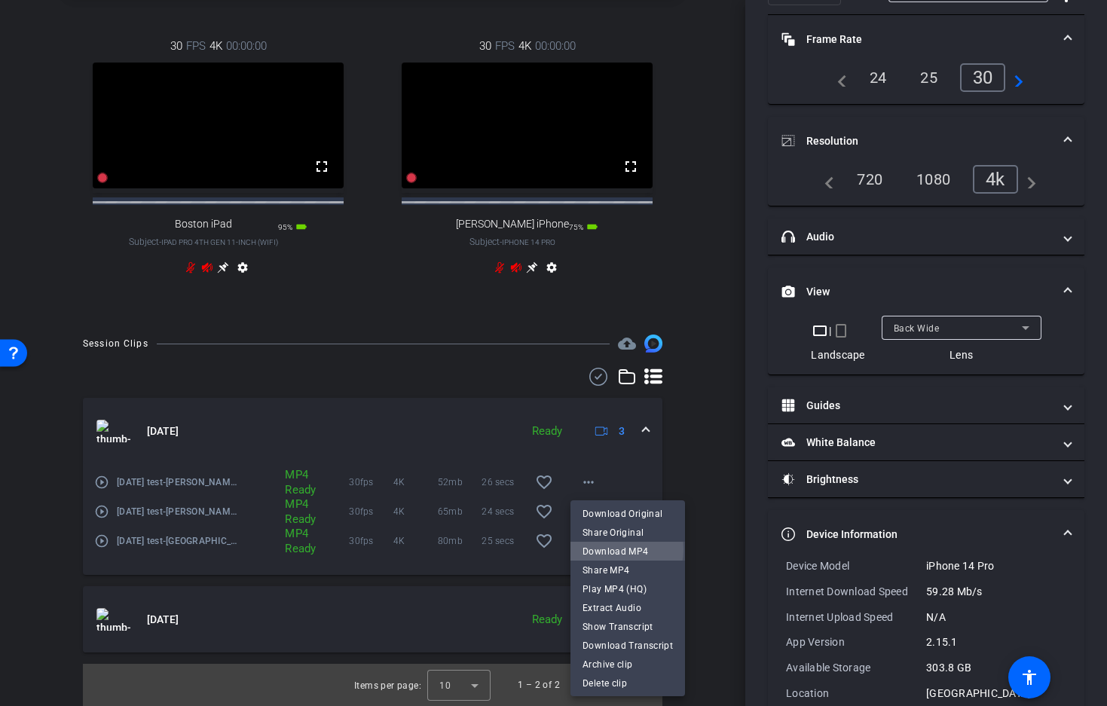
click at [615, 550] on span "Download MP4" at bounding box center [628, 551] width 90 height 18
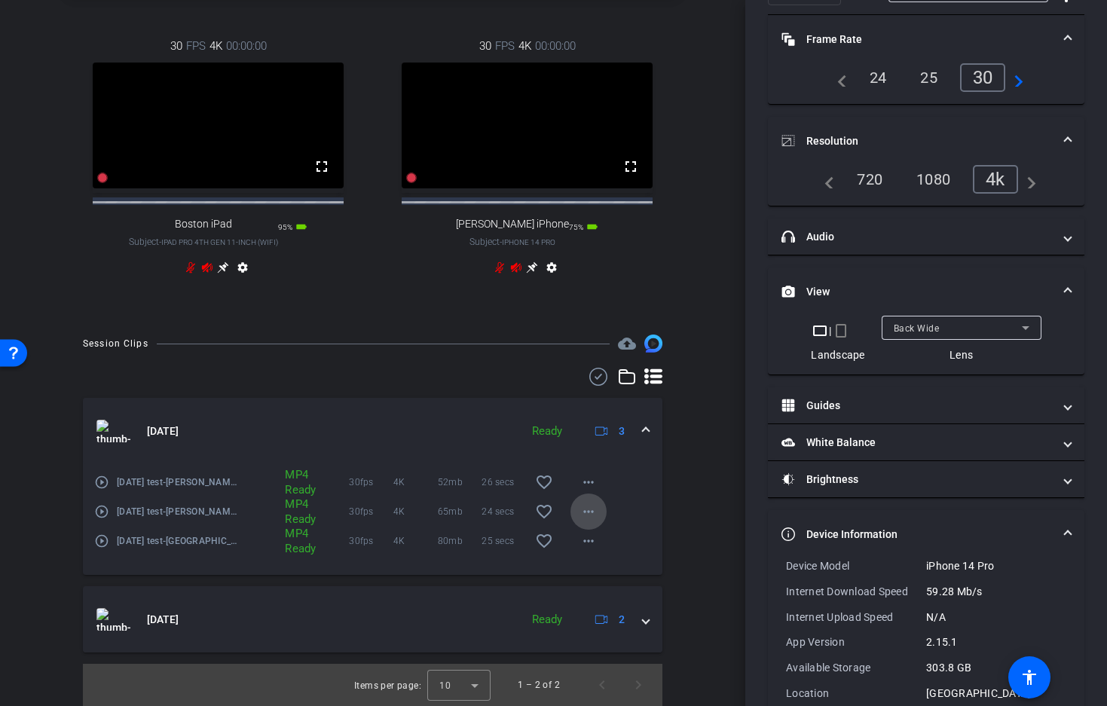
click at [588, 513] on mat-icon "more_horiz" at bounding box center [589, 512] width 18 height 18
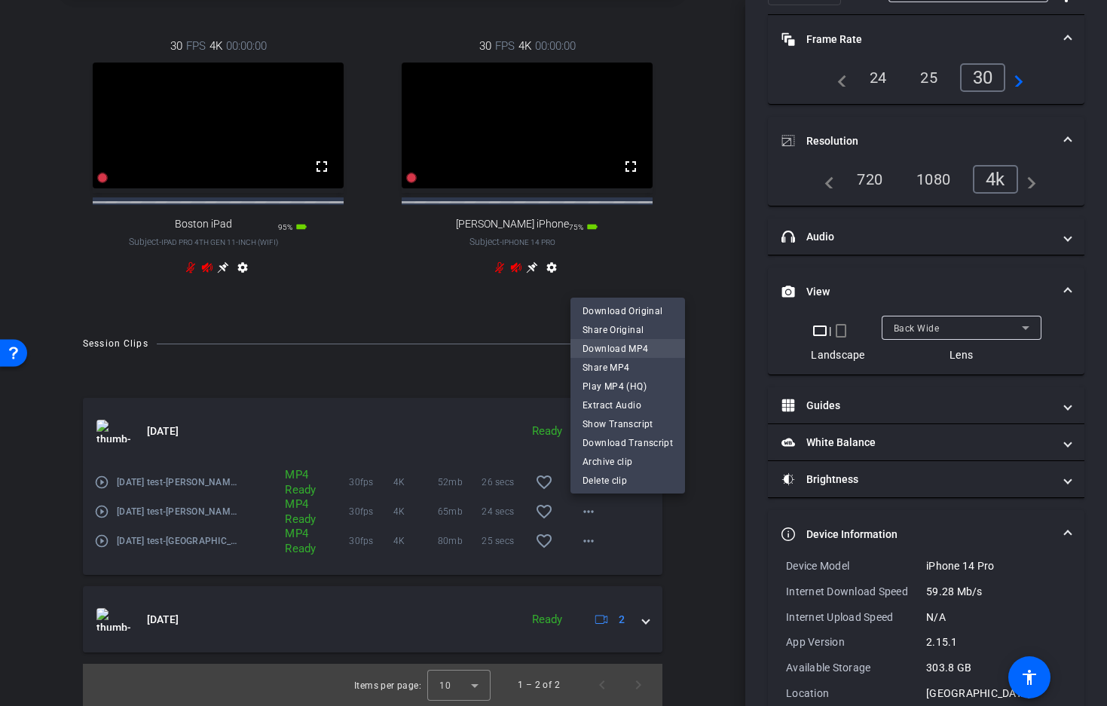
click at [614, 346] on span "Download MP4" at bounding box center [628, 348] width 90 height 18
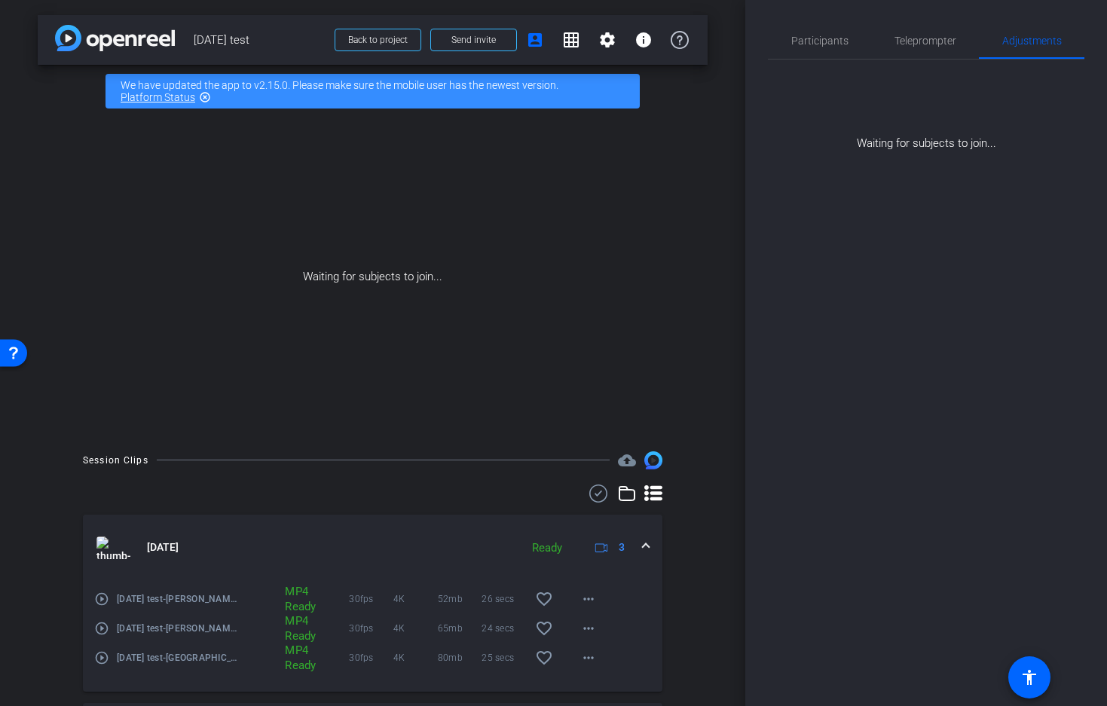
scroll to position [0, 0]
